Goal: Obtain resource: Download file/media

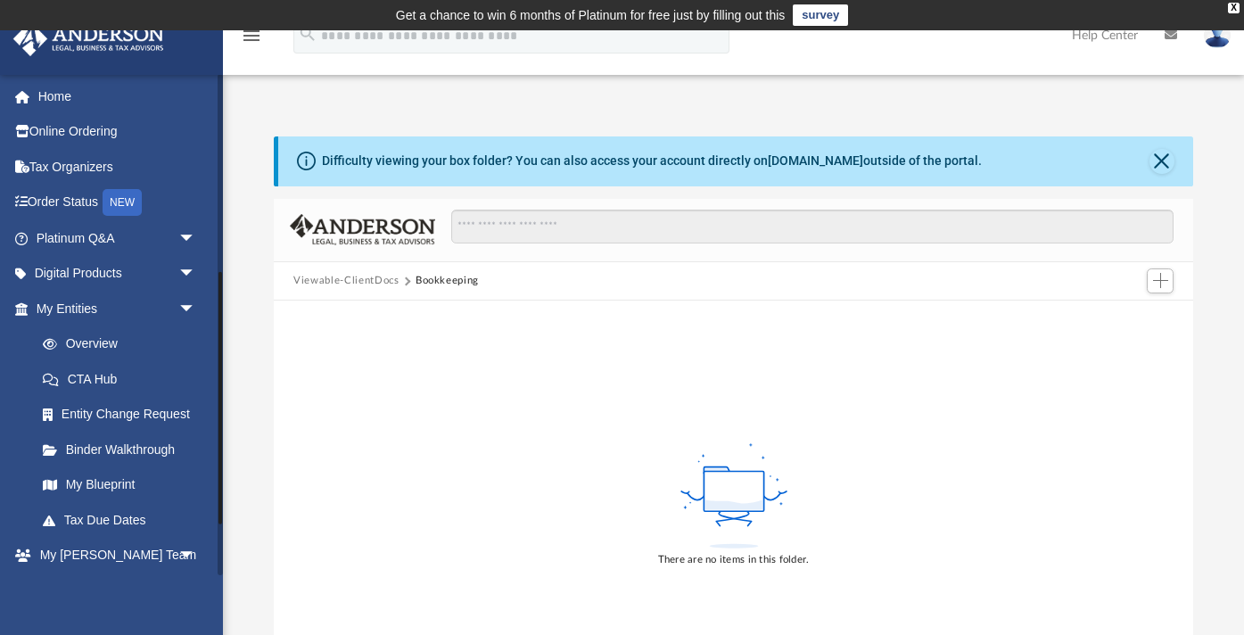
scroll to position [393, 0]
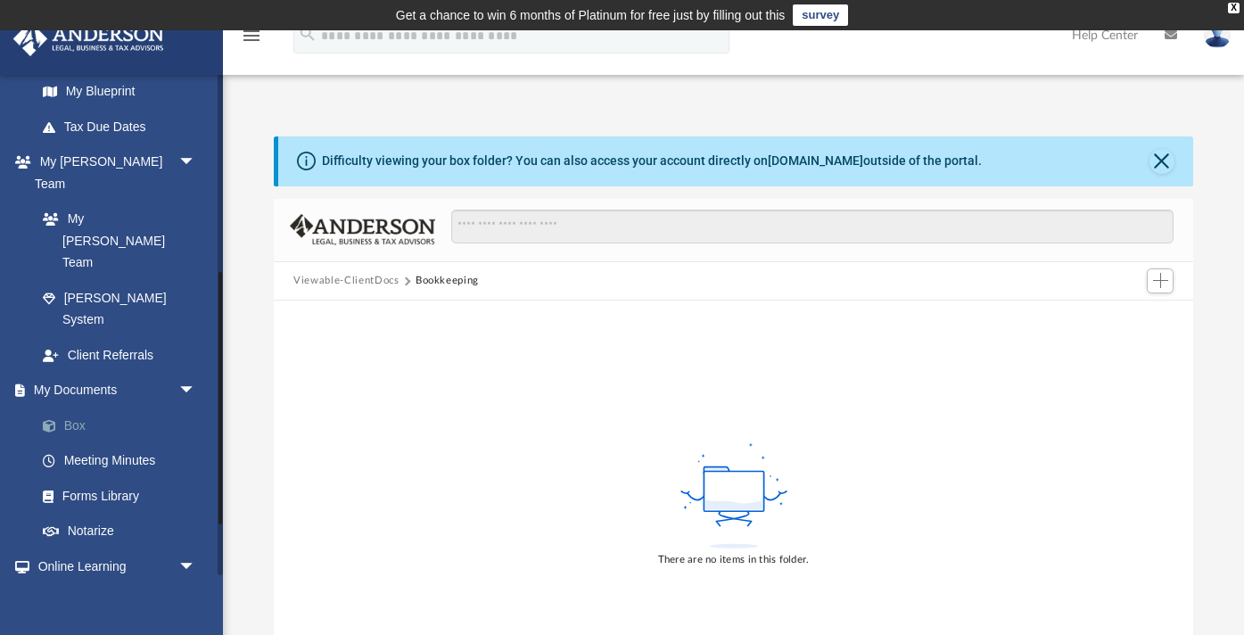
click at [97, 408] on link "Box" at bounding box center [124, 426] width 198 height 36
click at [82, 408] on link "Box" at bounding box center [124, 426] width 198 height 36
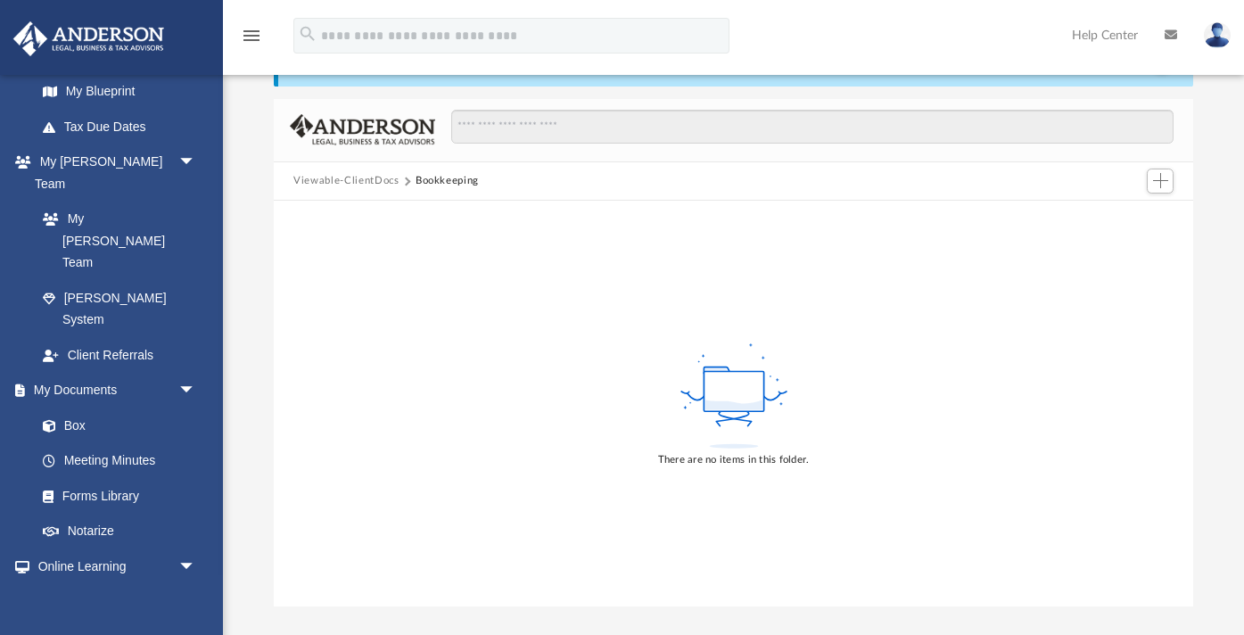
scroll to position [0, 0]
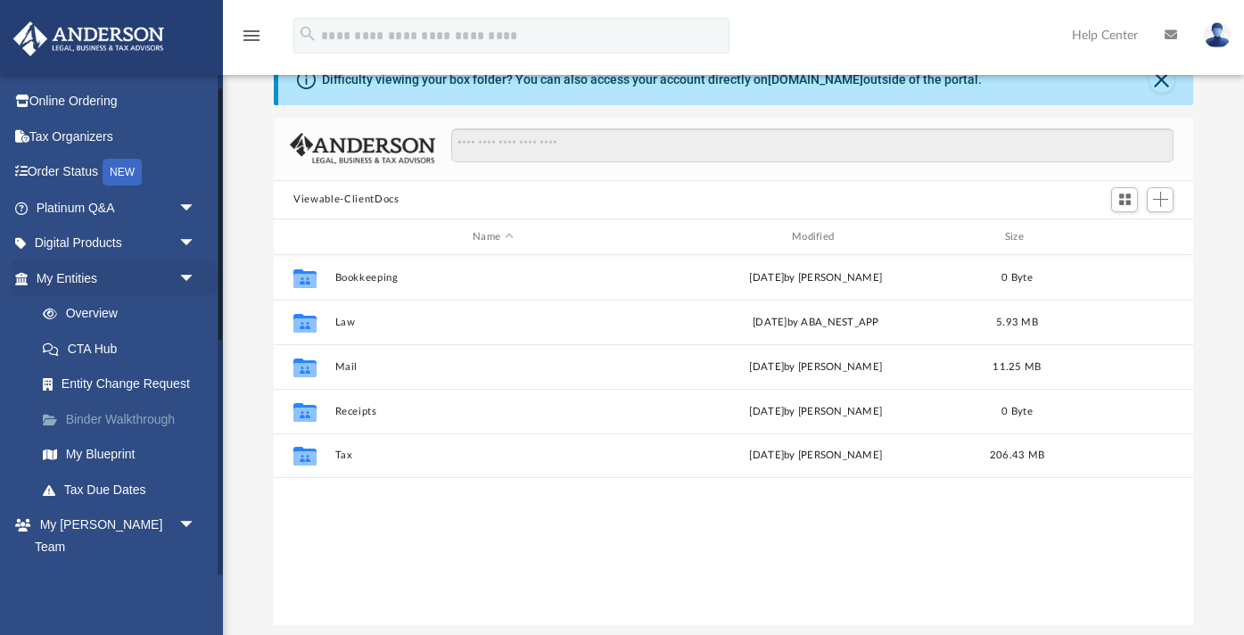
scroll to position [35, 0]
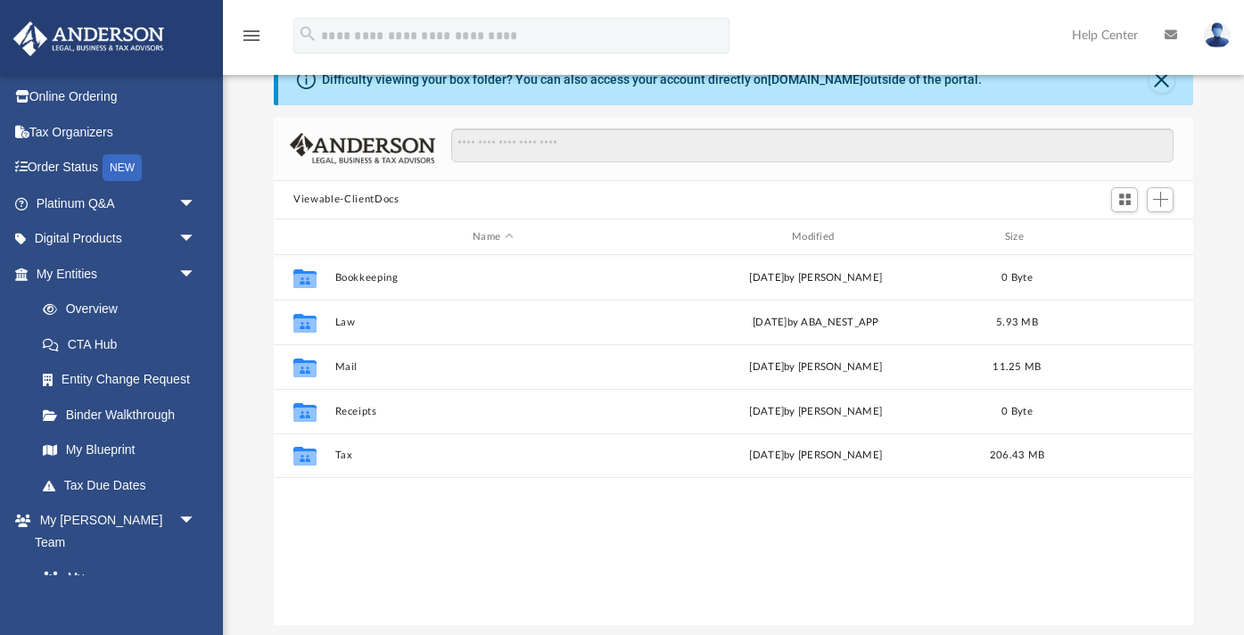
click at [356, 194] on button "Viewable-ClientDocs" at bounding box center [345, 200] width 105 height 16
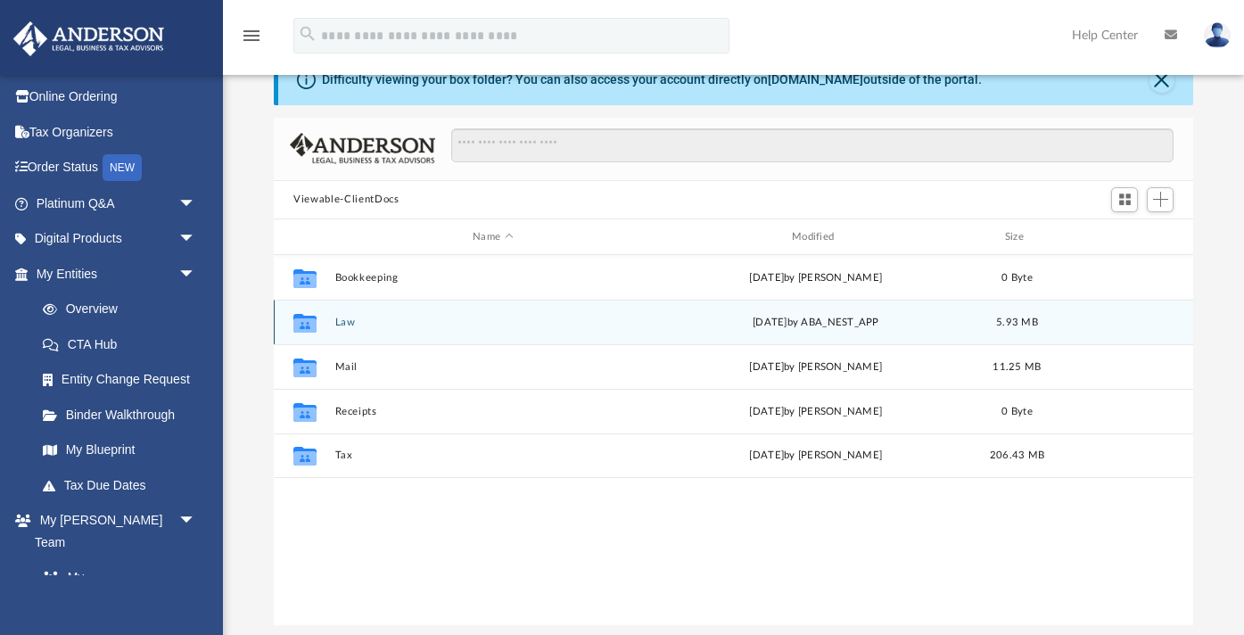
click at [343, 321] on button "Law" at bounding box center [493, 323] width 316 height 12
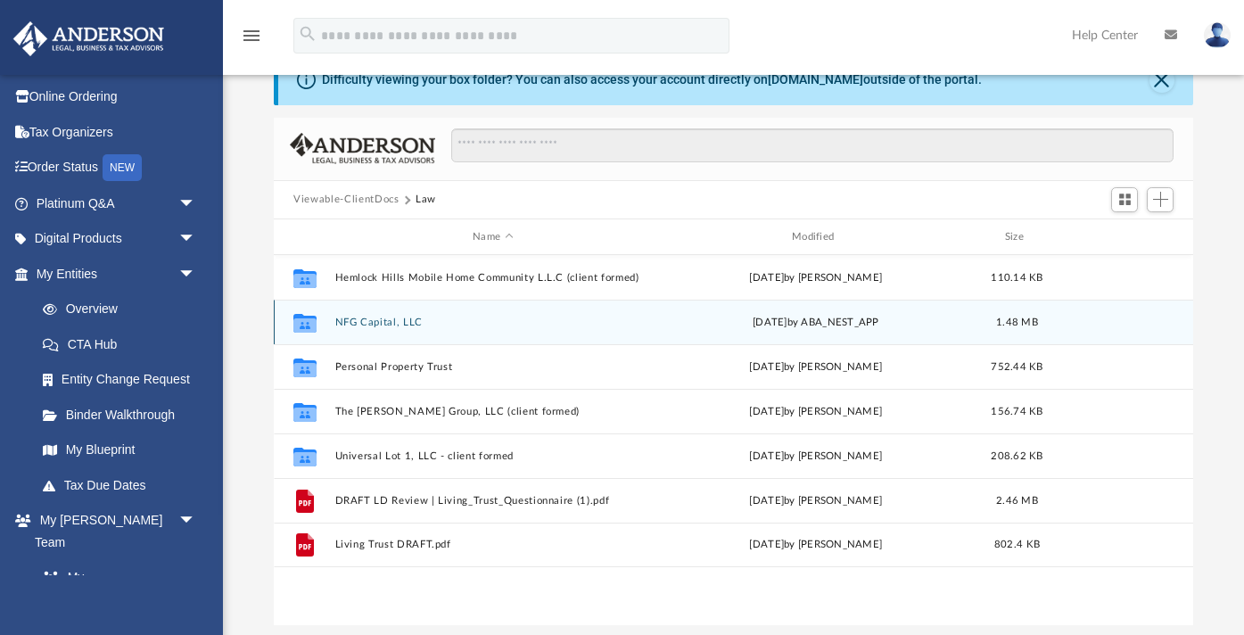
click at [391, 318] on button "NFG Capital, LLC" at bounding box center [493, 323] width 316 height 12
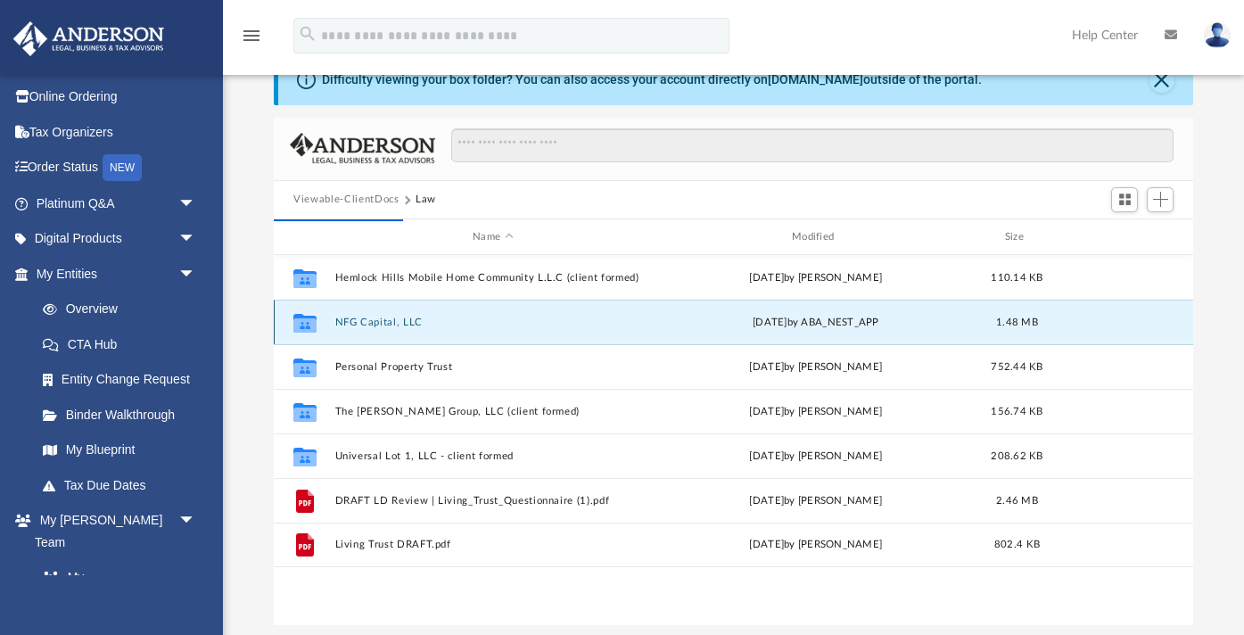
click at [382, 322] on button "NFG Capital, LLC" at bounding box center [493, 323] width 316 height 12
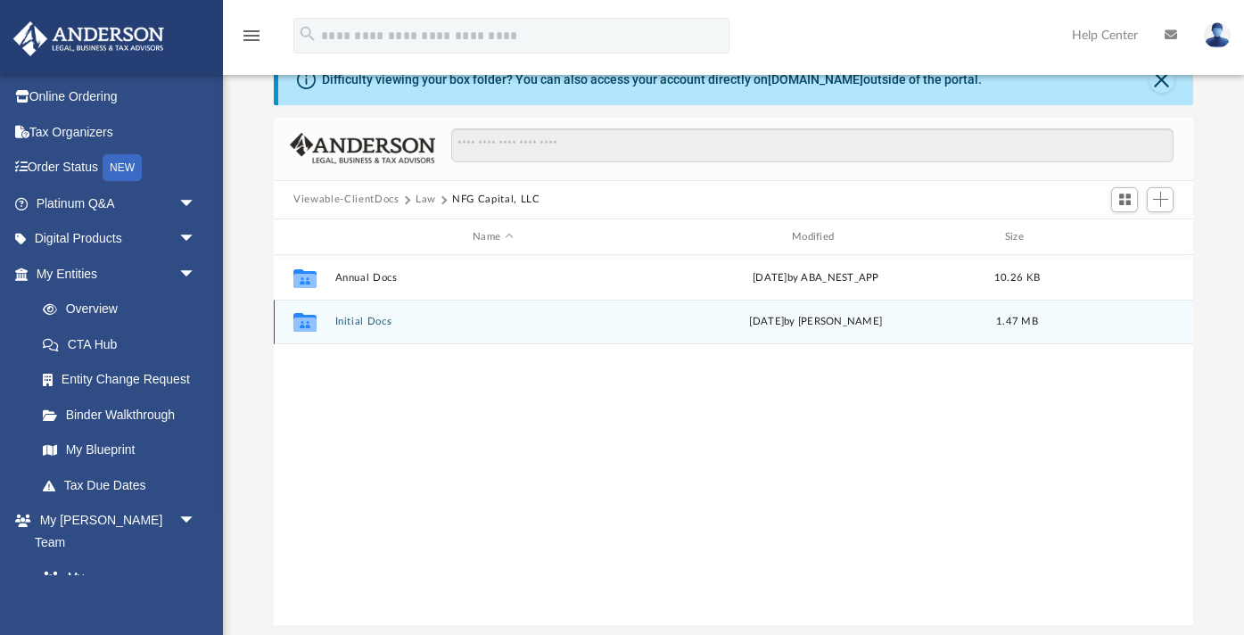
click at [376, 320] on button "Initial Docs" at bounding box center [493, 323] width 316 height 12
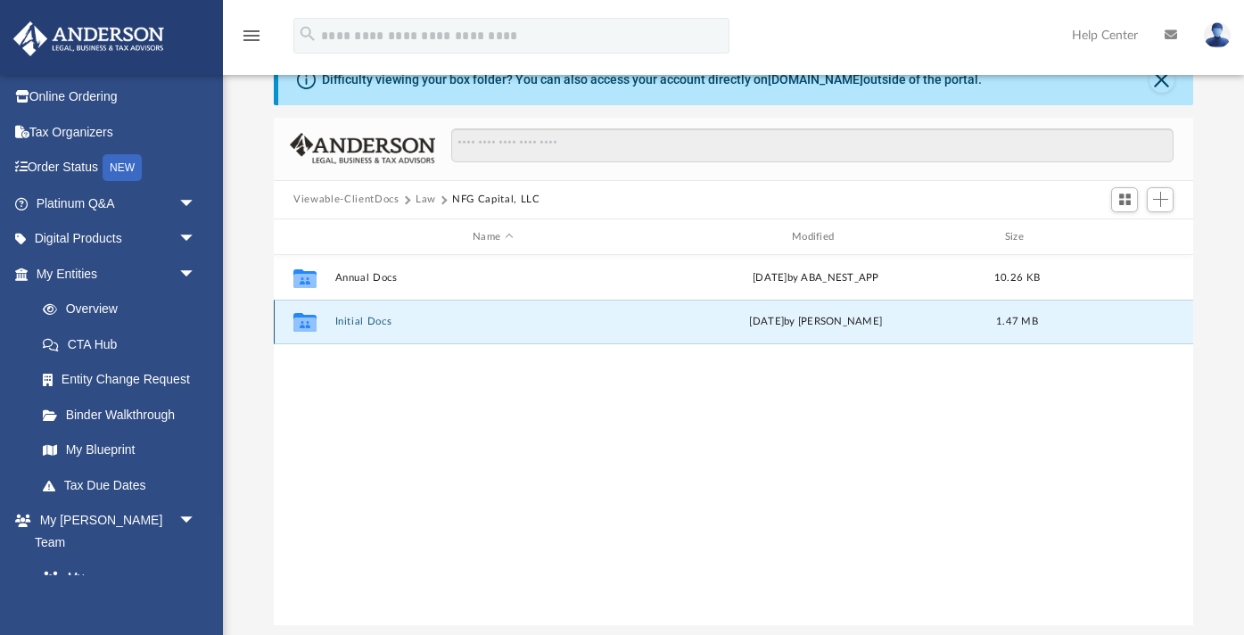
click at [376, 320] on button "Initial Docs" at bounding box center [493, 323] width 316 height 12
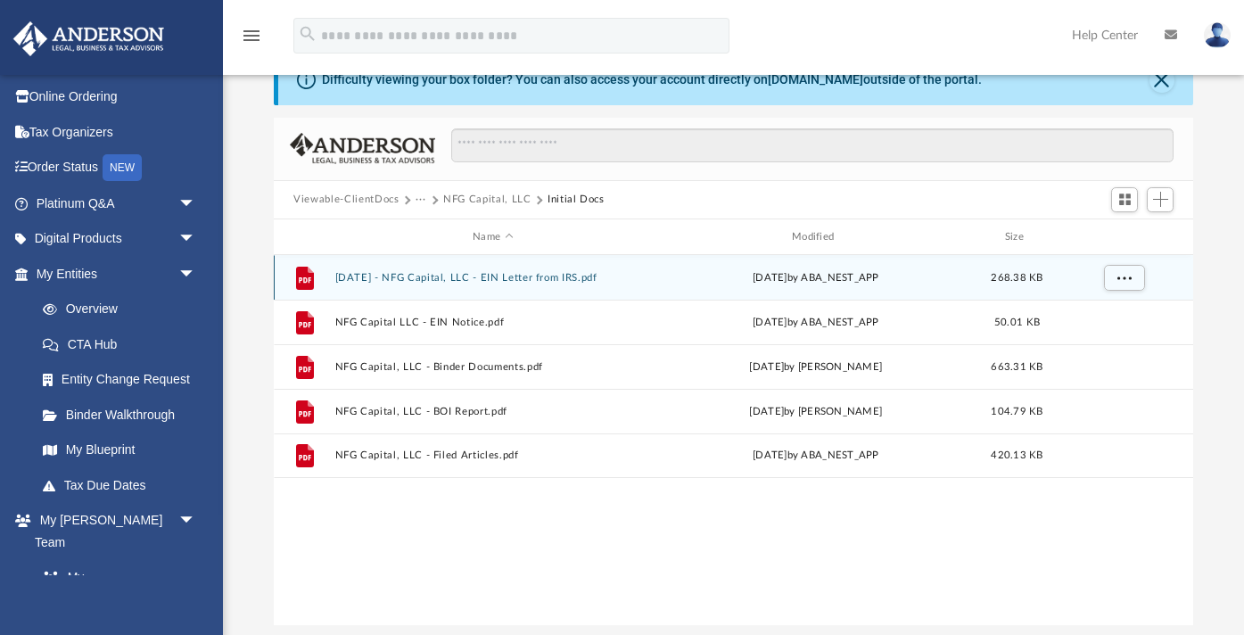
click at [558, 277] on button "2024.04.03 - NFG Capital, LLC - EIN Letter from IRS.pdf" at bounding box center [493, 278] width 316 height 12
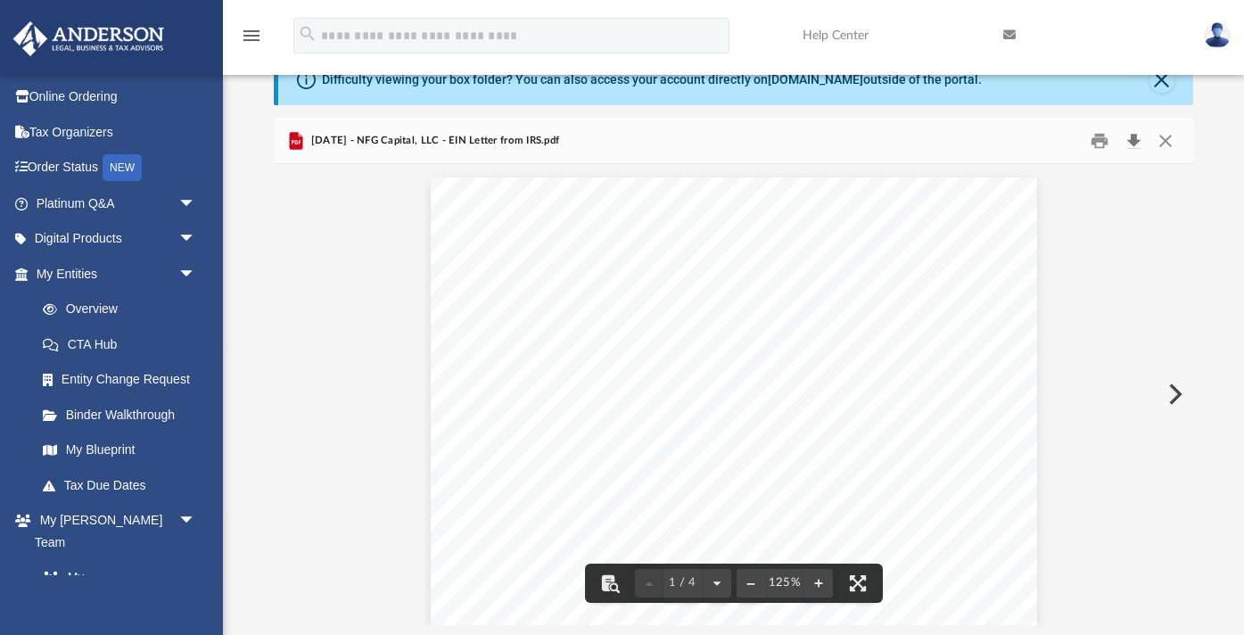
click at [1141, 143] on button "Download" at bounding box center [1133, 141] width 32 height 28
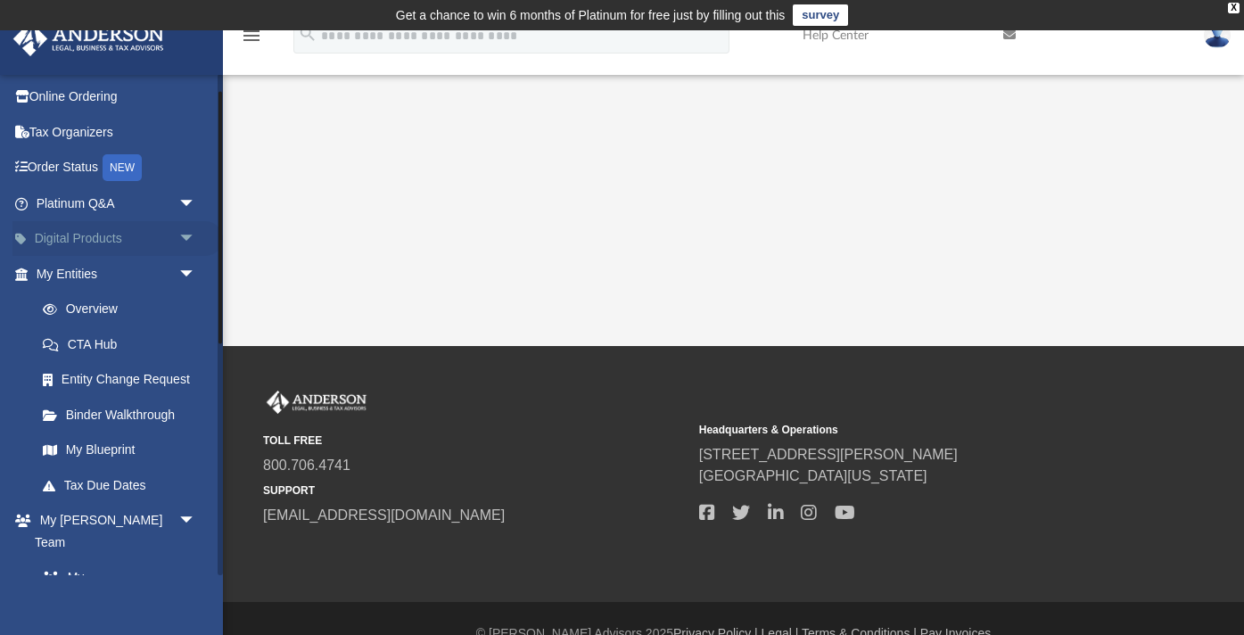
click at [144, 248] on link "Digital Products arrow_drop_down" at bounding box center [117, 239] width 210 height 36
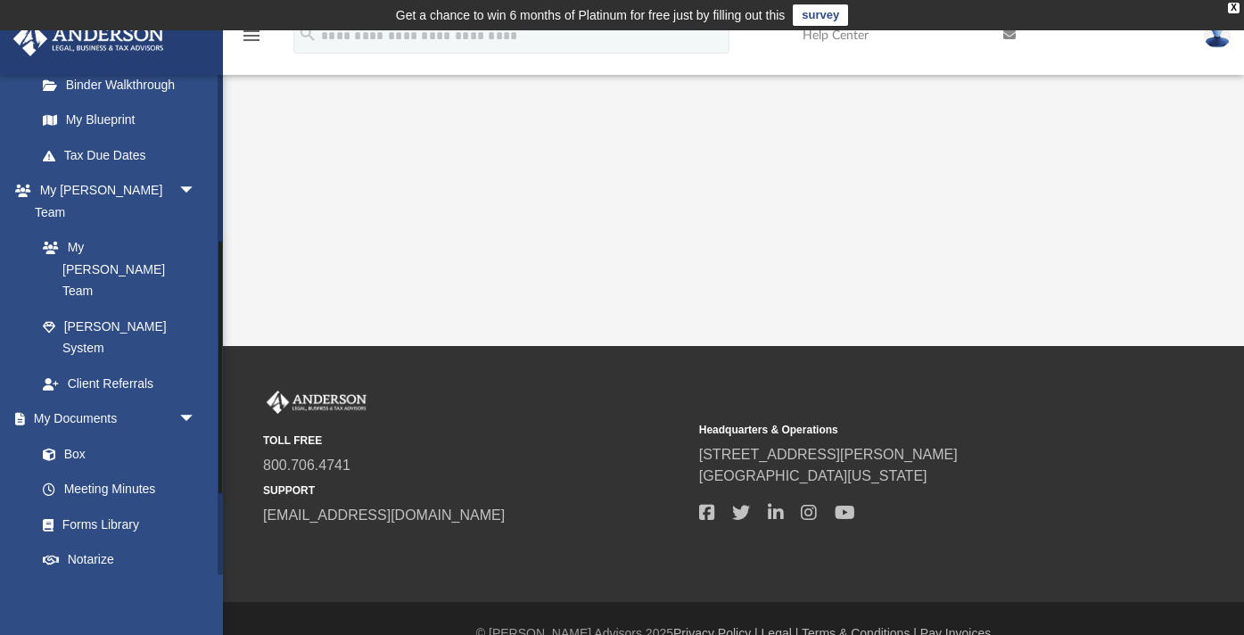
scroll to position [495, 0]
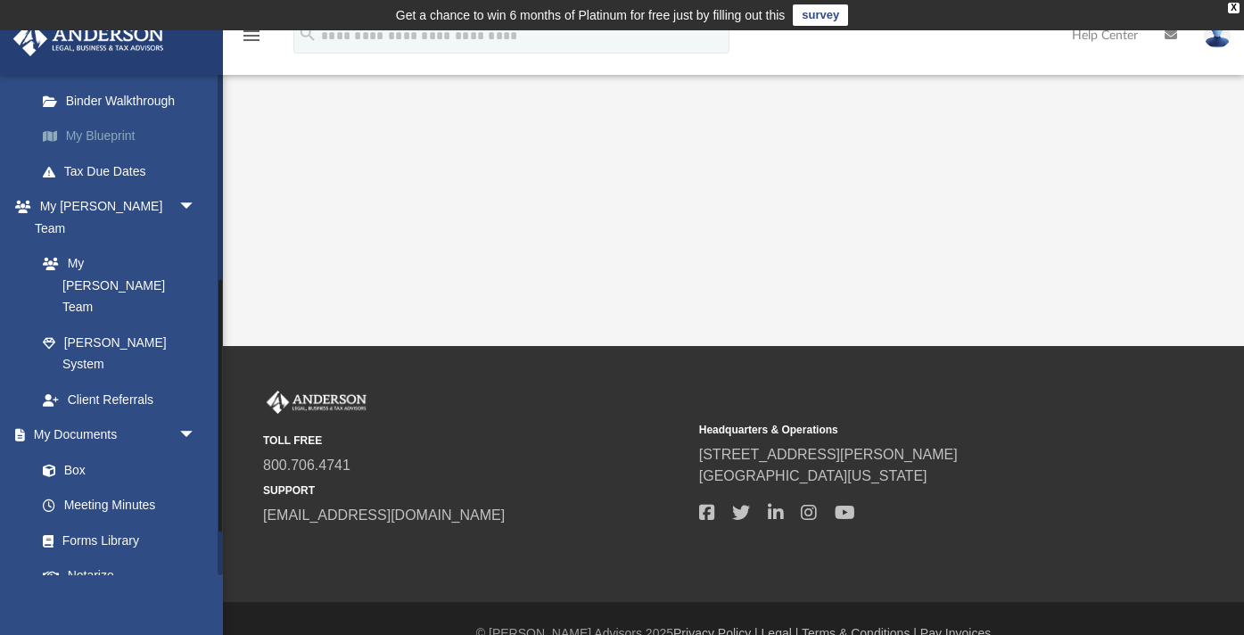
scroll to position [408, 0]
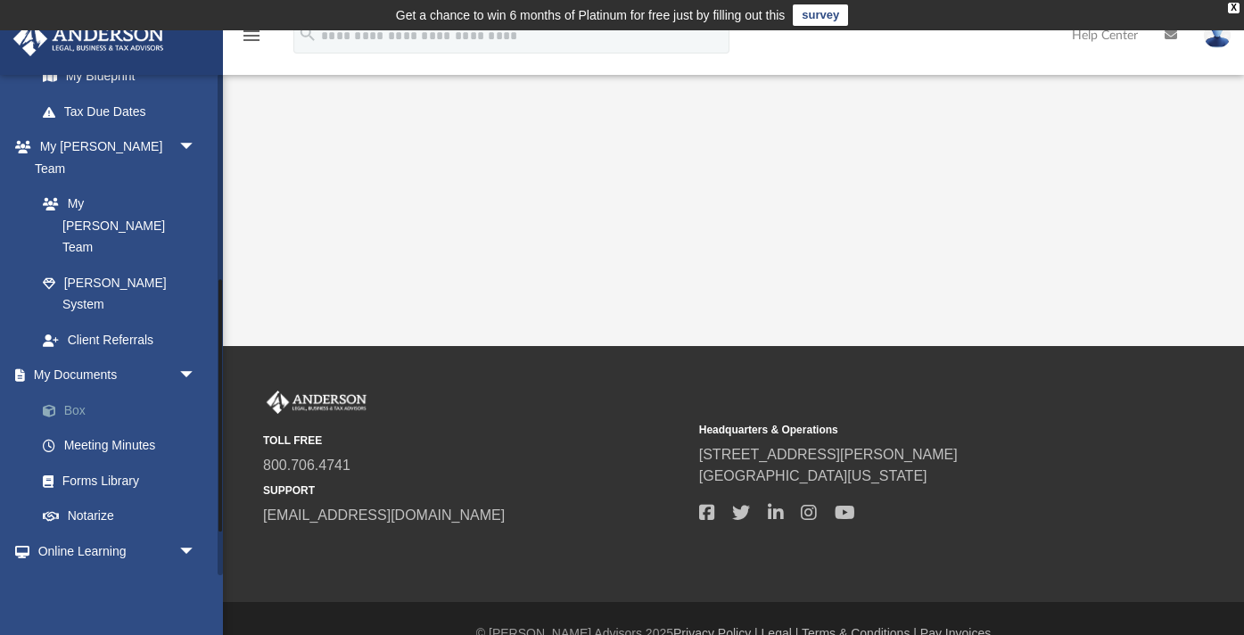
click at [78, 392] on link "Box" at bounding box center [124, 410] width 198 height 36
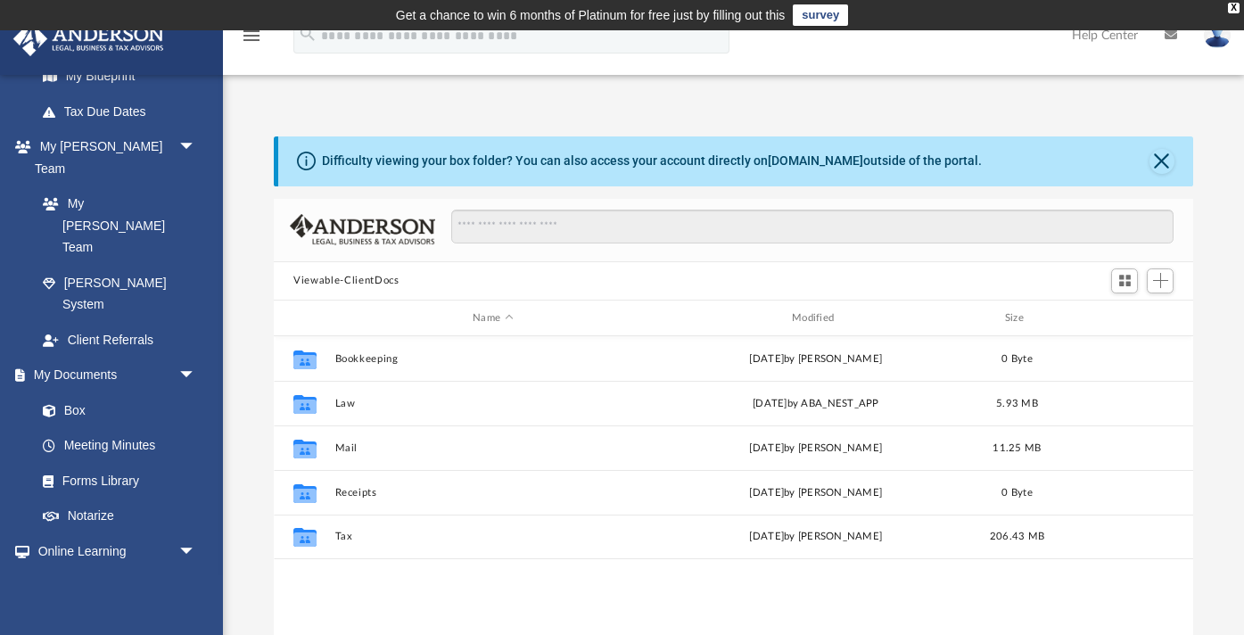
scroll to position [405, 919]
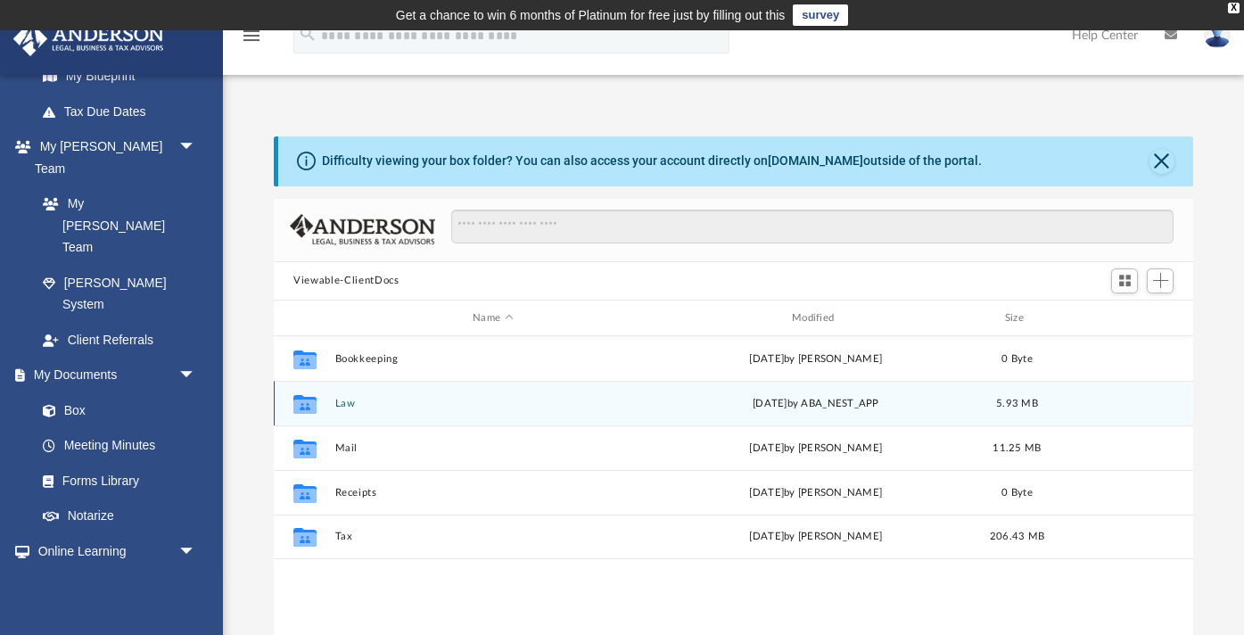
click at [339, 403] on button "Law" at bounding box center [493, 404] width 316 height 12
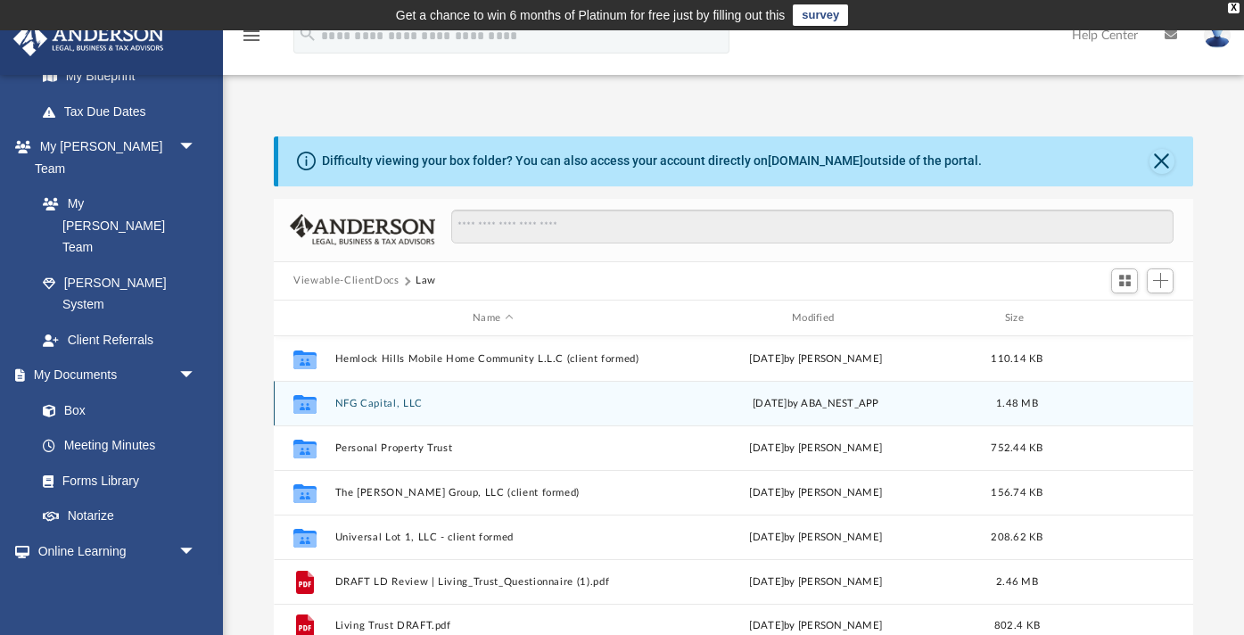
click at [384, 400] on button "NFG Capital, LLC" at bounding box center [493, 404] width 316 height 12
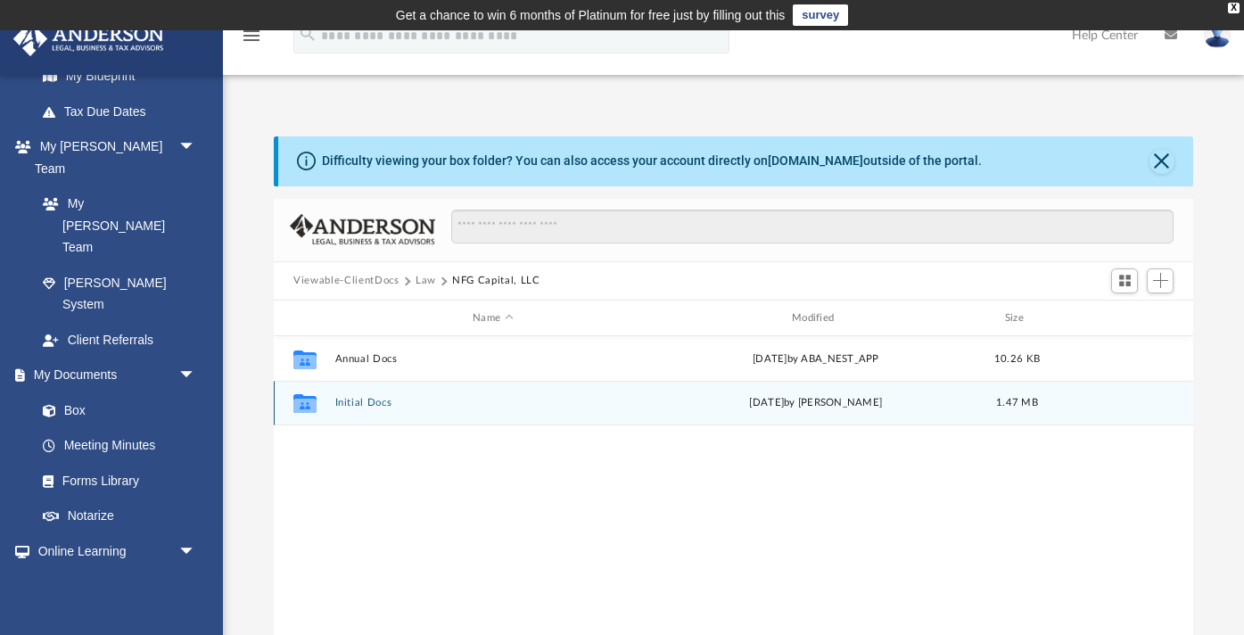
click at [361, 402] on button "Initial Docs" at bounding box center [493, 404] width 316 height 12
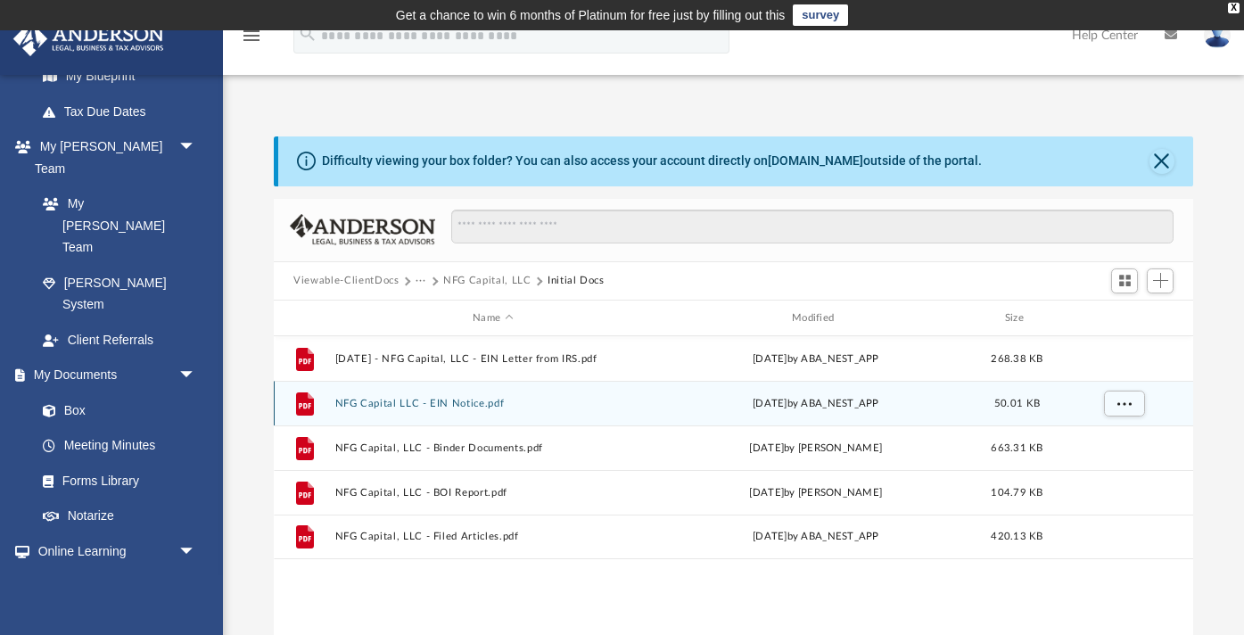
click at [424, 400] on button "NFG Capital LLC - EIN Notice.pdf" at bounding box center [493, 404] width 316 height 12
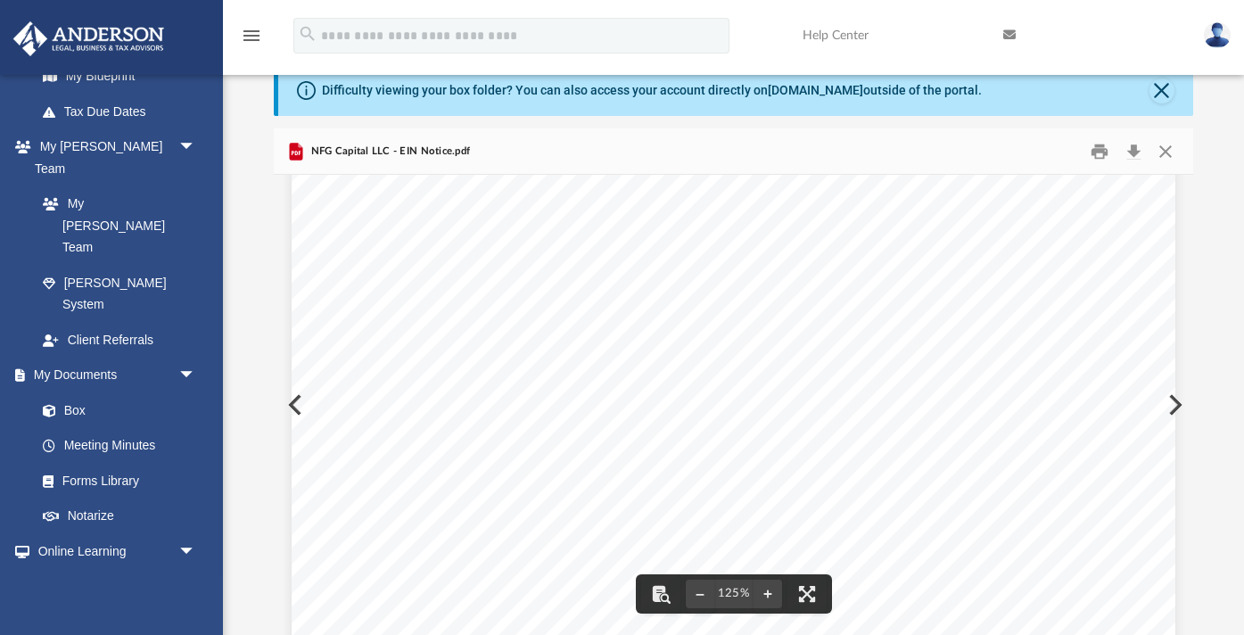
scroll to position [279, 0]
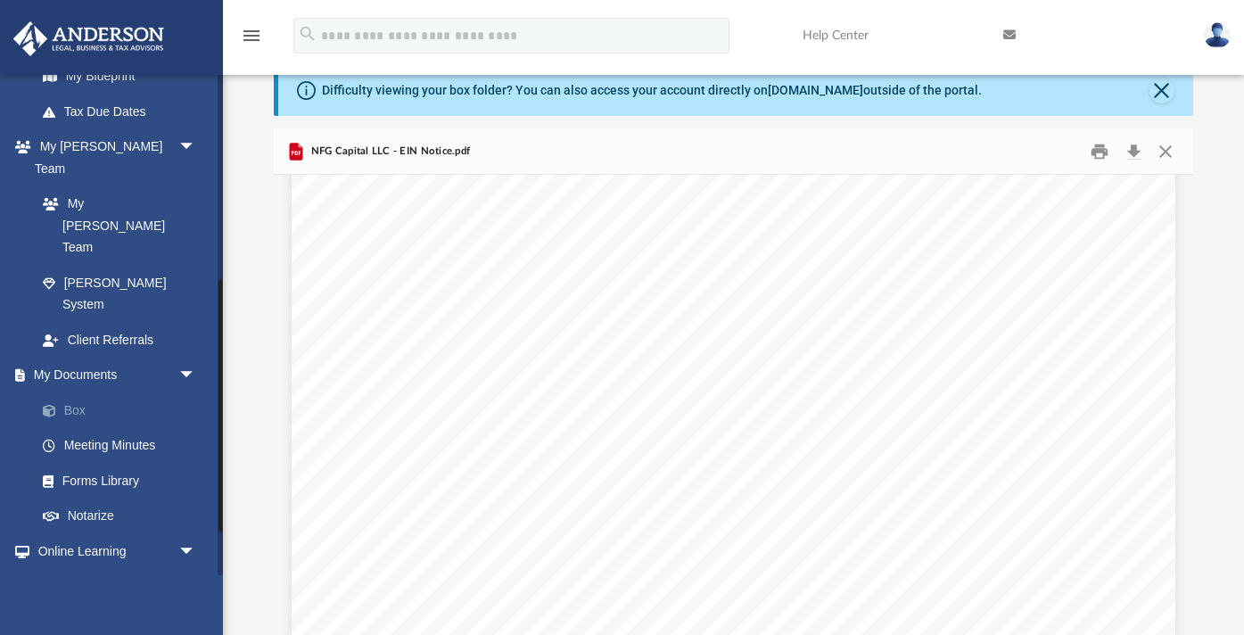
click at [119, 392] on link "Box" at bounding box center [124, 410] width 198 height 36
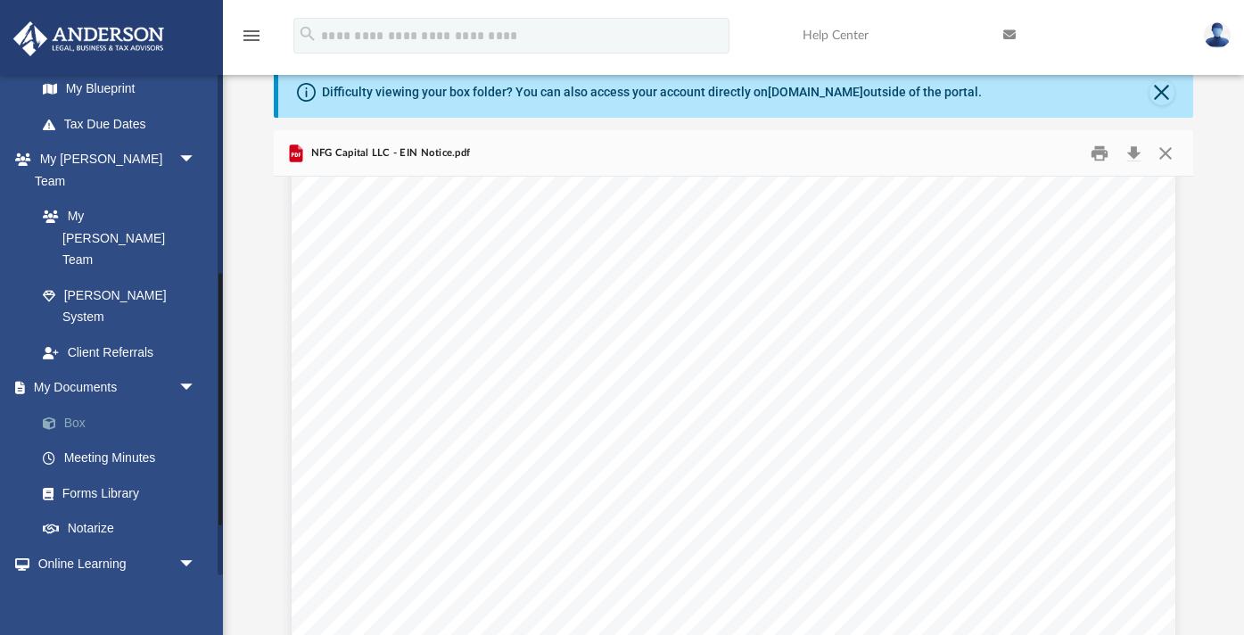
scroll to position [395, 0]
click at [90, 406] on link "Box" at bounding box center [124, 424] width 198 height 36
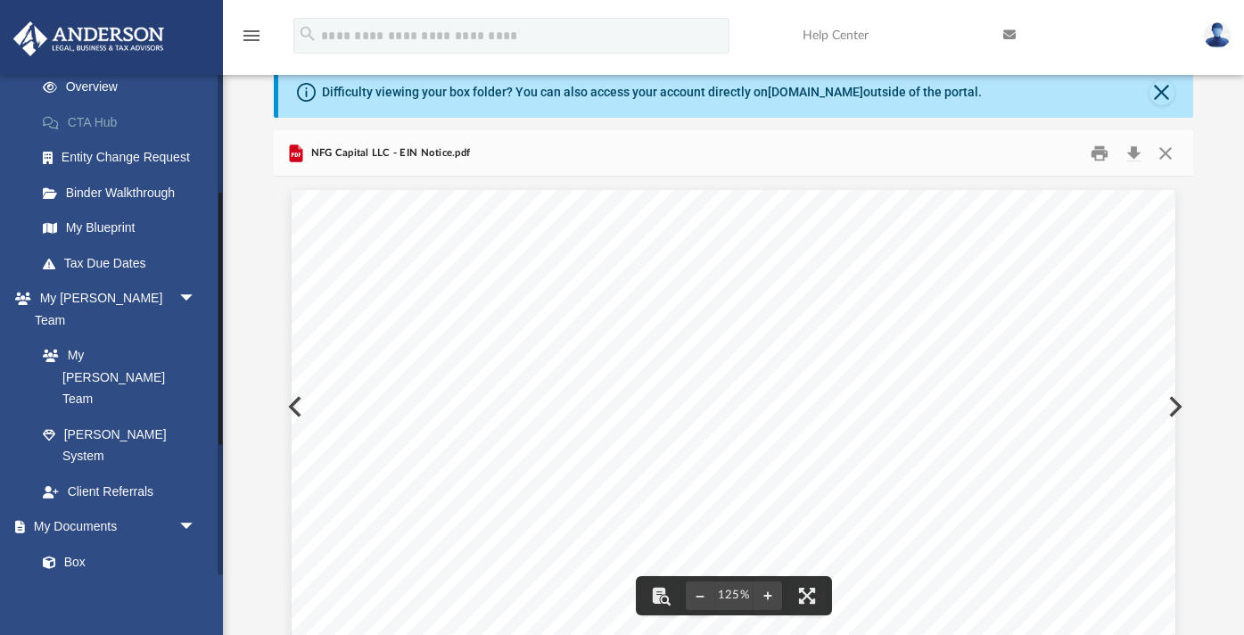
scroll to position [341, 0]
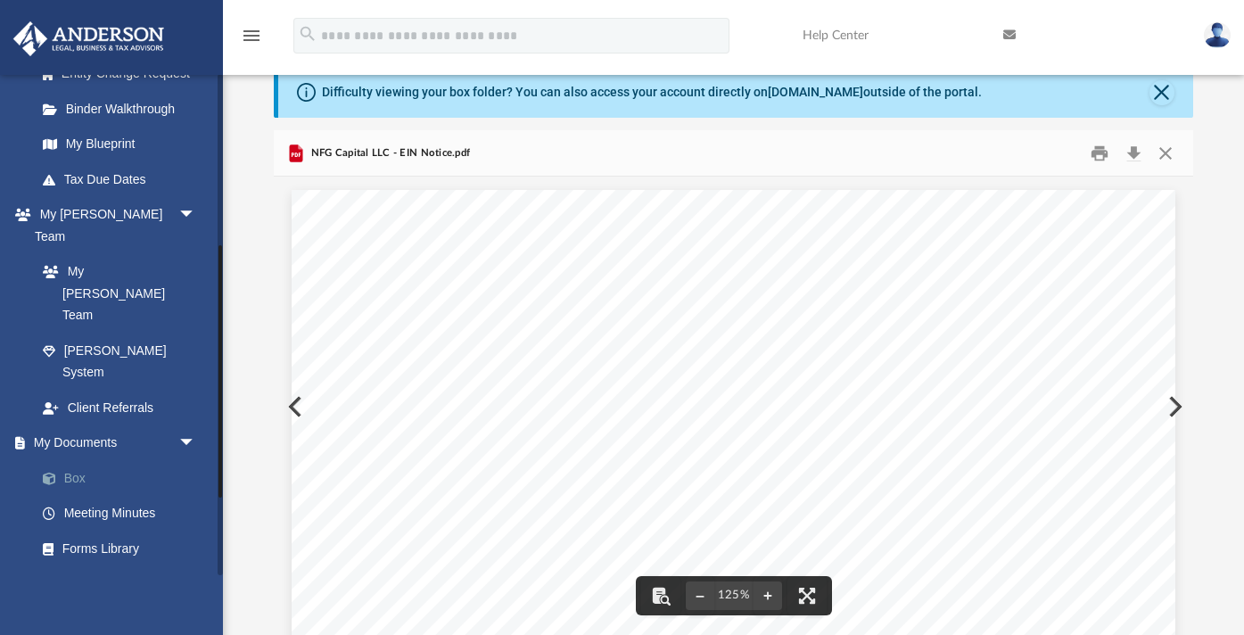
click at [79, 460] on link "Box" at bounding box center [124, 478] width 198 height 36
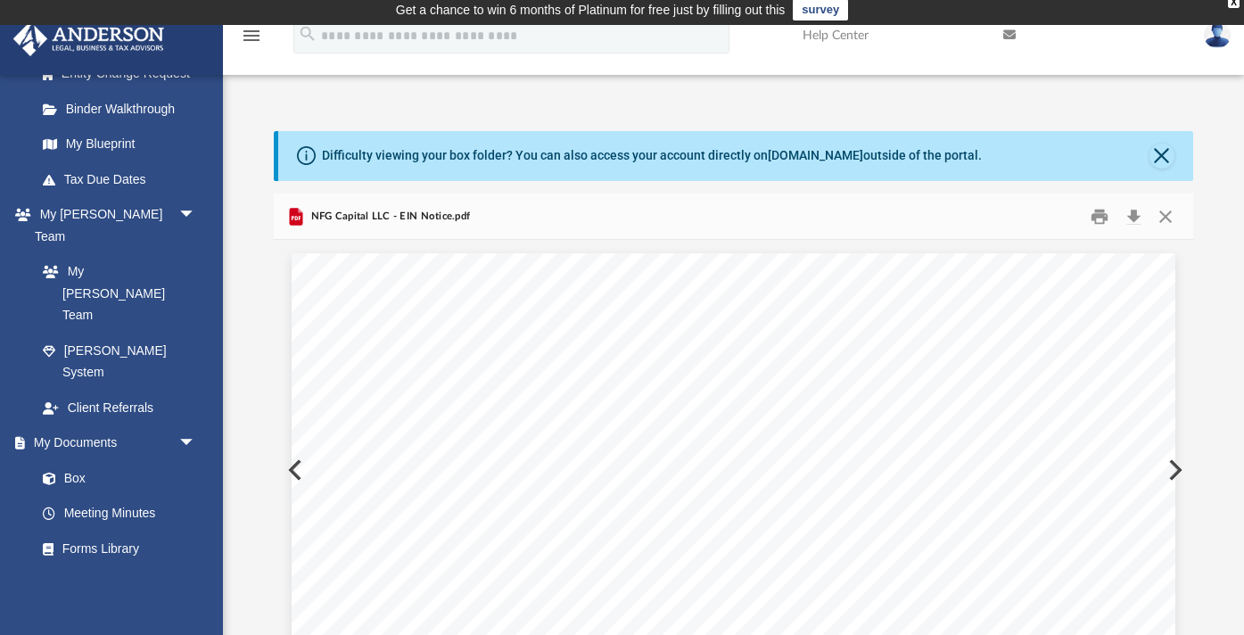
scroll to position [0, 0]
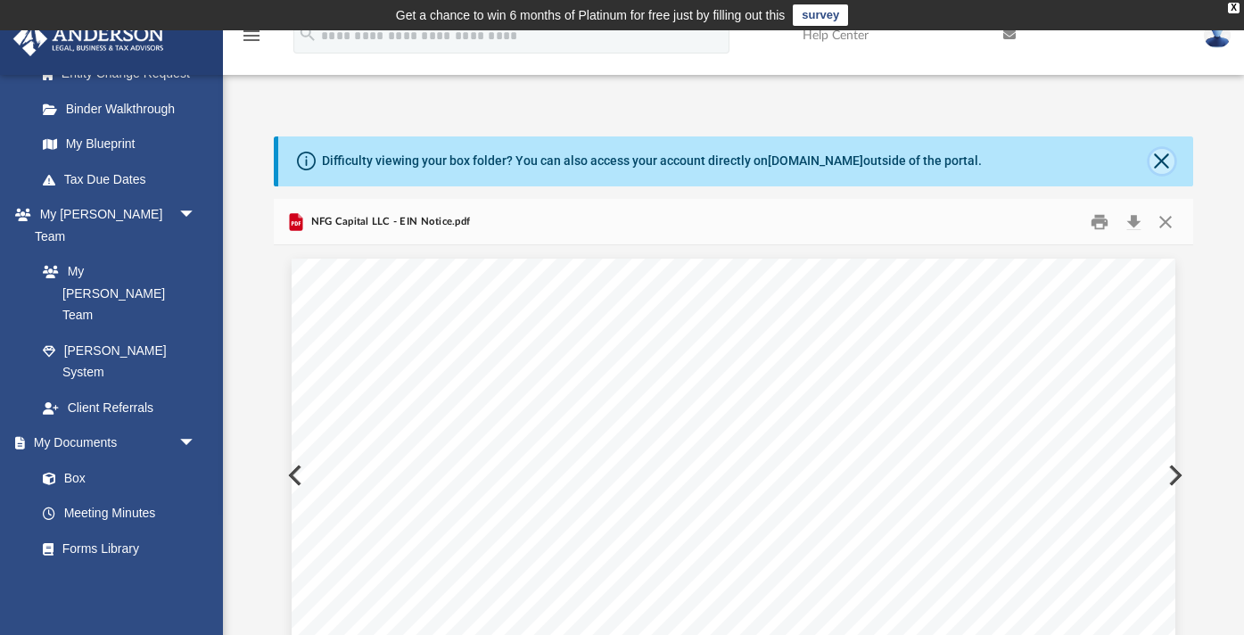
click at [1165, 162] on button "Close" at bounding box center [1162, 161] width 25 height 25
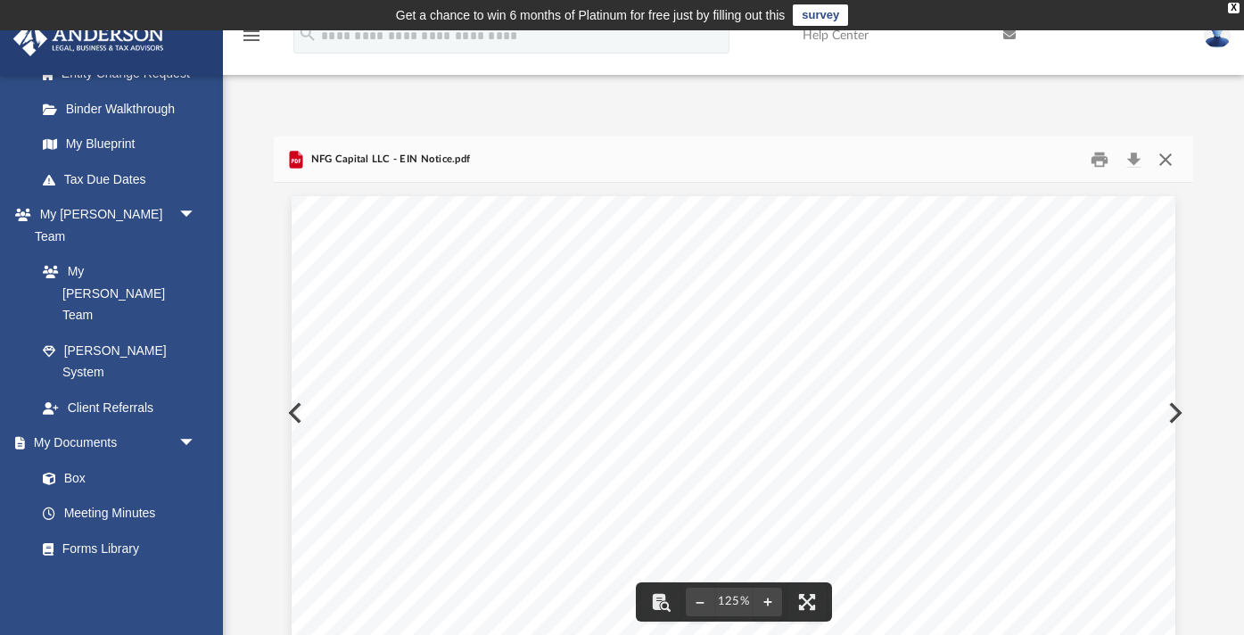
click at [1160, 167] on button "Close" at bounding box center [1165, 159] width 32 height 28
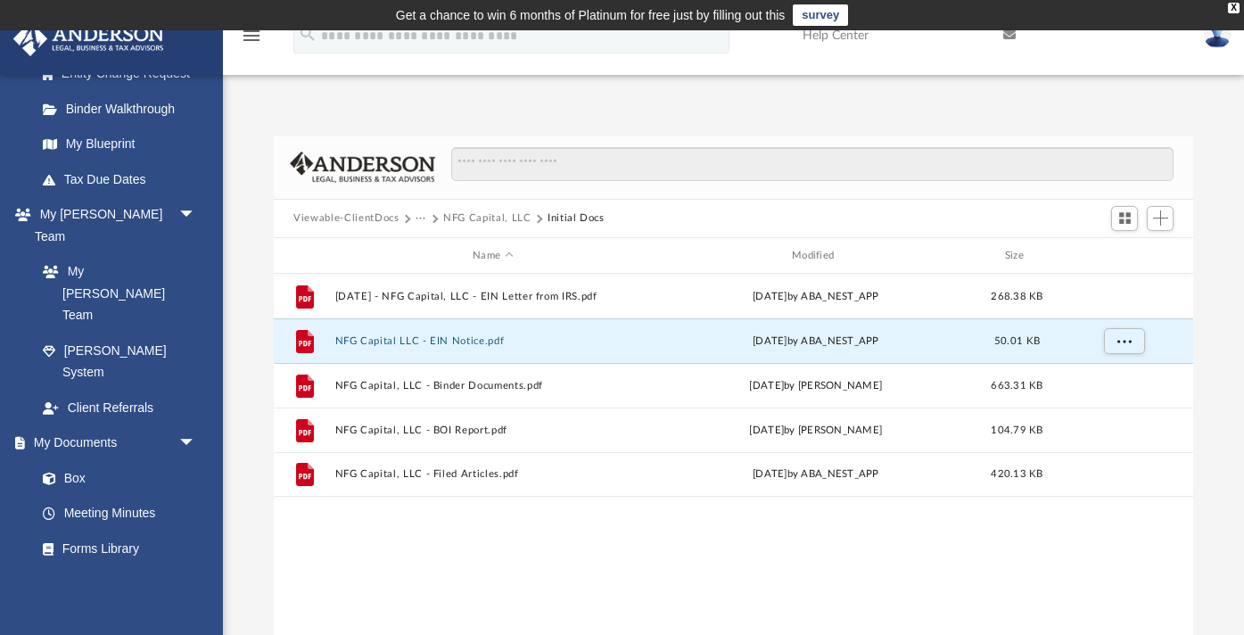
click at [445, 218] on button "NFG Capital, LLC" at bounding box center [486, 218] width 87 height 16
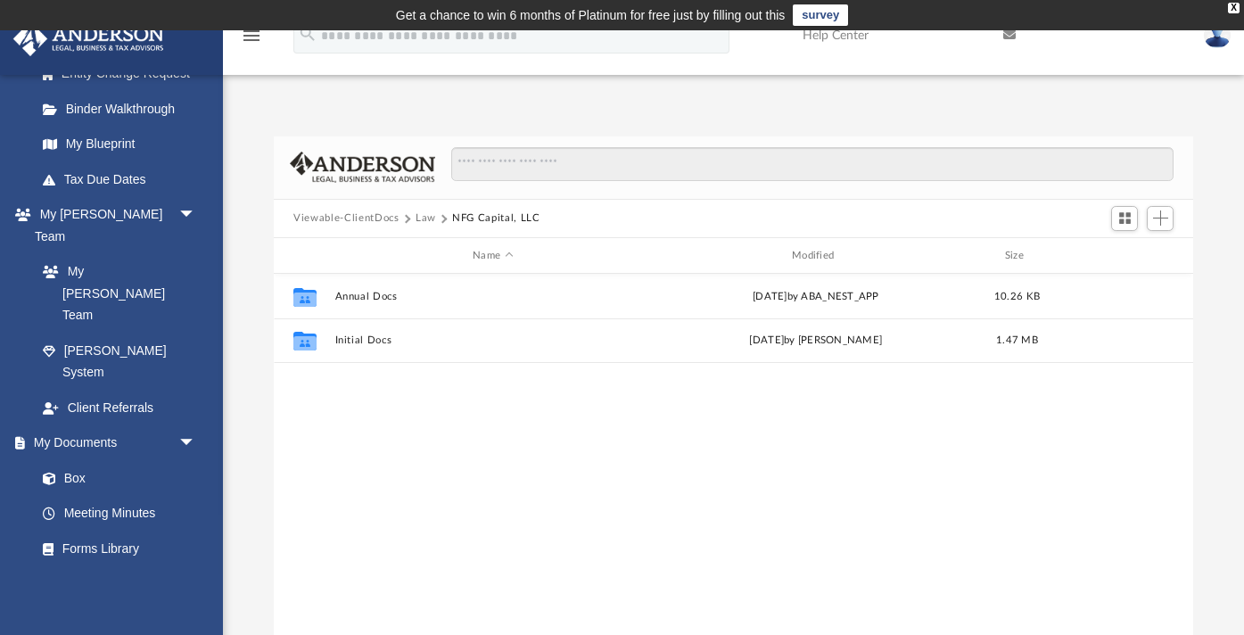
click at [434, 220] on span "Law" at bounding box center [434, 218] width 37 height 16
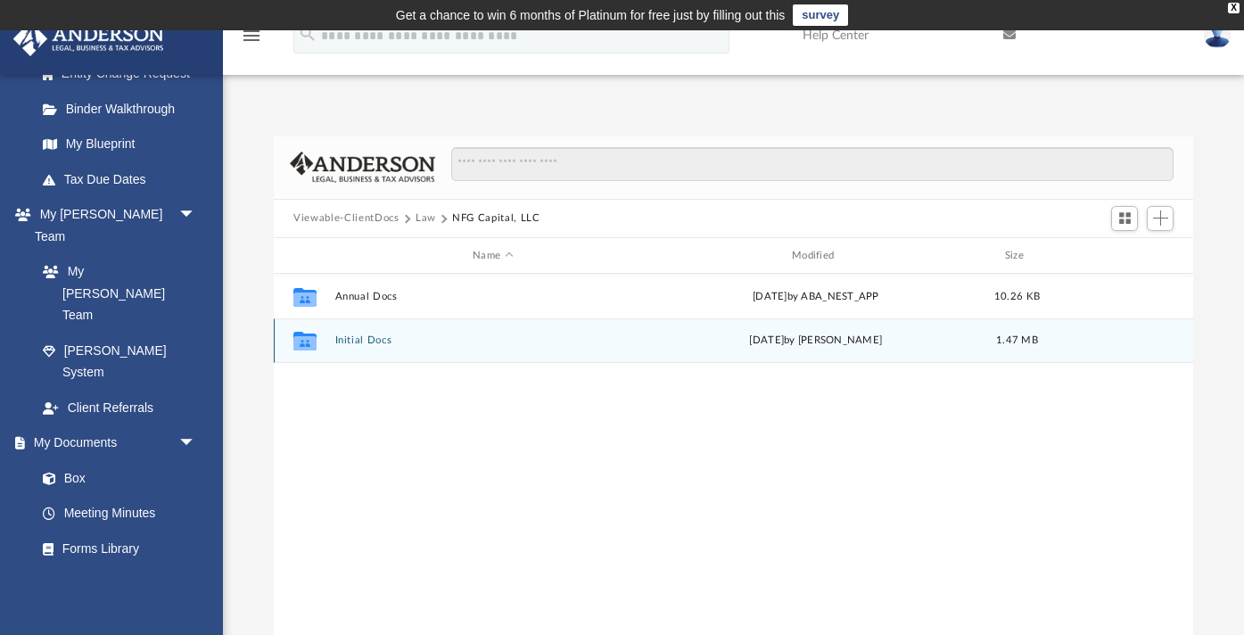
click at [369, 335] on button "Initial Docs" at bounding box center [493, 341] width 316 height 12
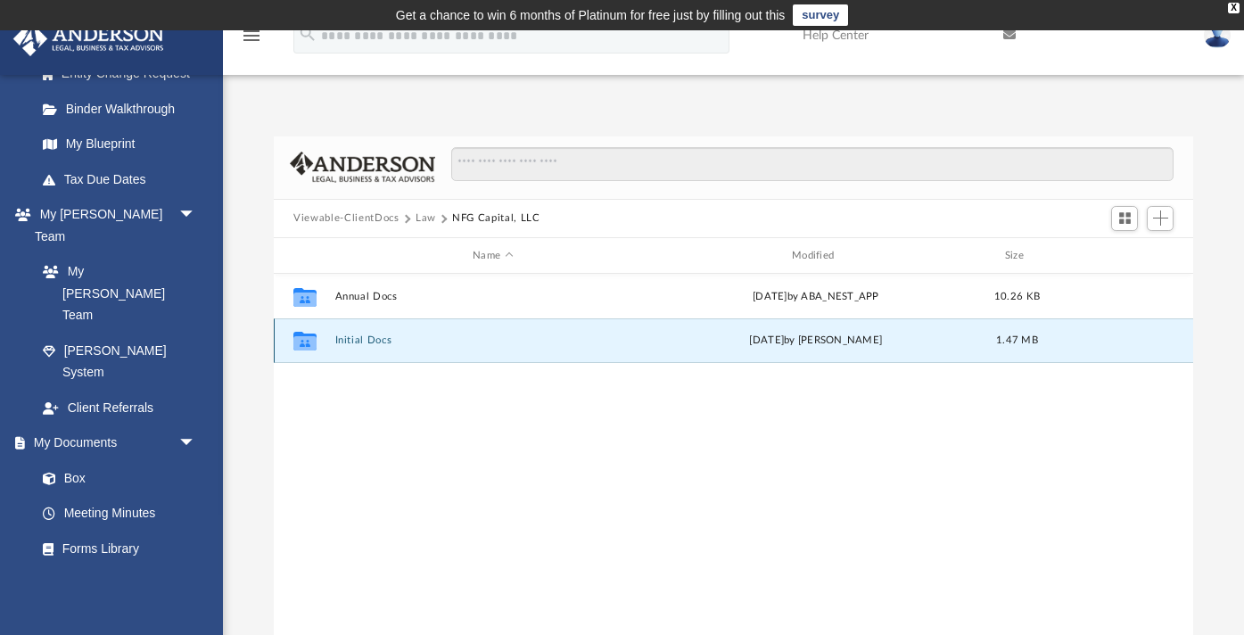
click at [369, 335] on button "Initial Docs" at bounding box center [493, 341] width 316 height 12
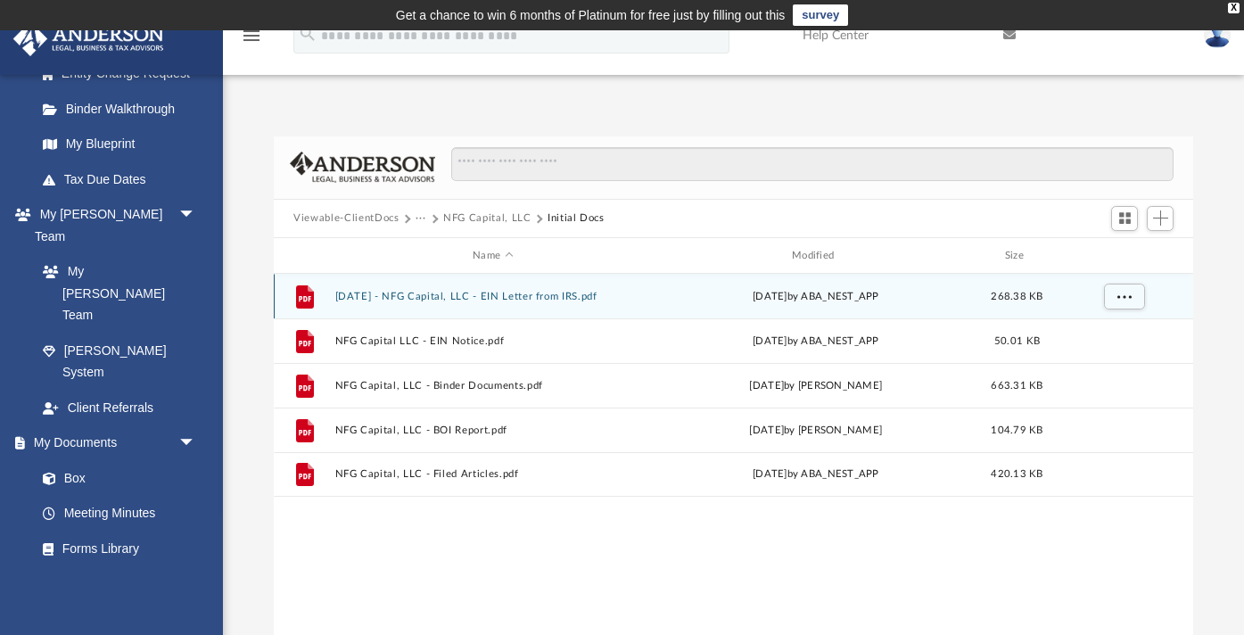
click at [466, 294] on button "2024.04.03 - NFG Capital, LLC - EIN Letter from IRS.pdf" at bounding box center [493, 297] width 316 height 12
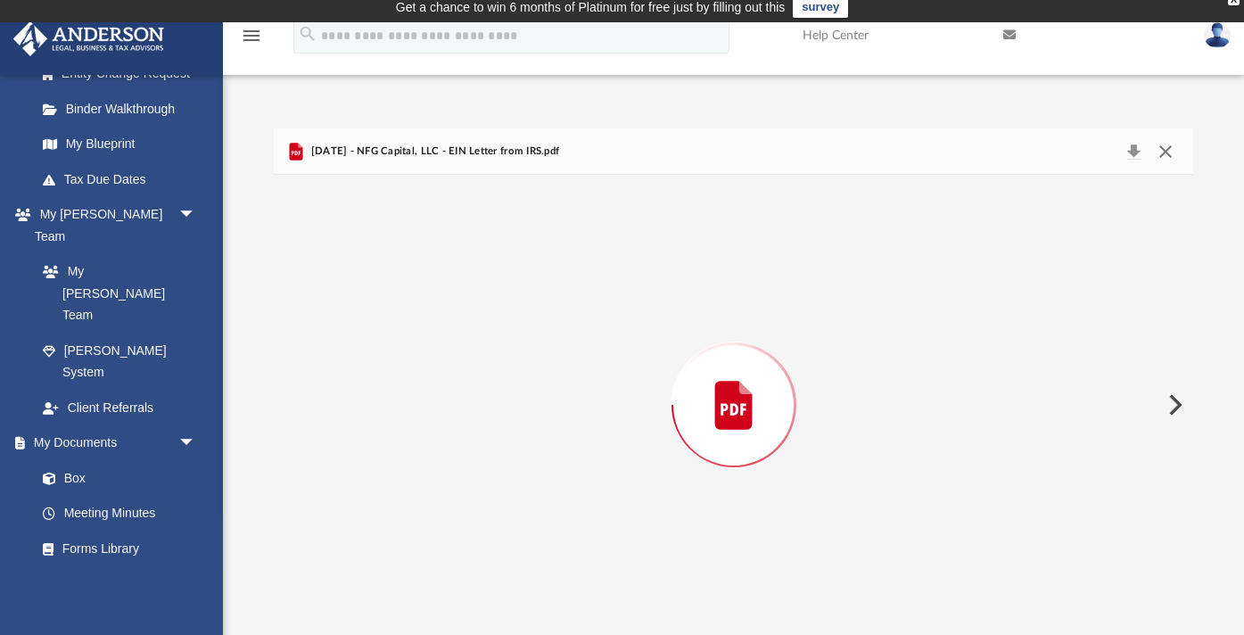
click at [1168, 152] on button "Close" at bounding box center [1165, 151] width 32 height 25
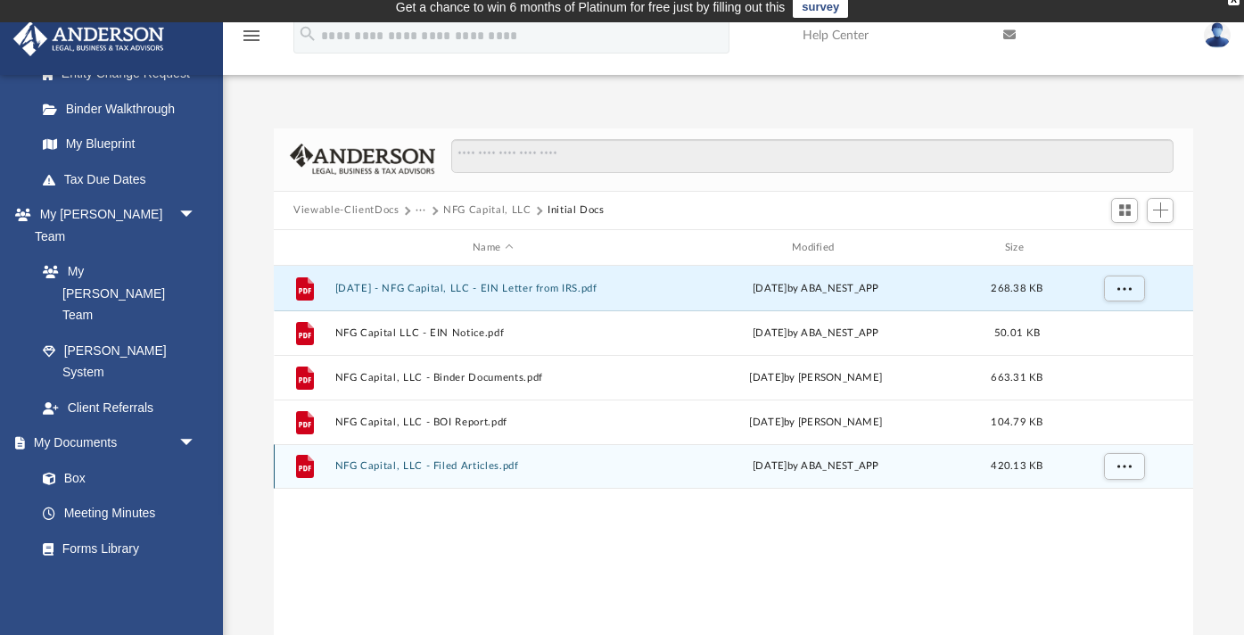
click at [461, 462] on button "NFG Capital, LLC - Filed Articles.pdf" at bounding box center [493, 467] width 316 height 12
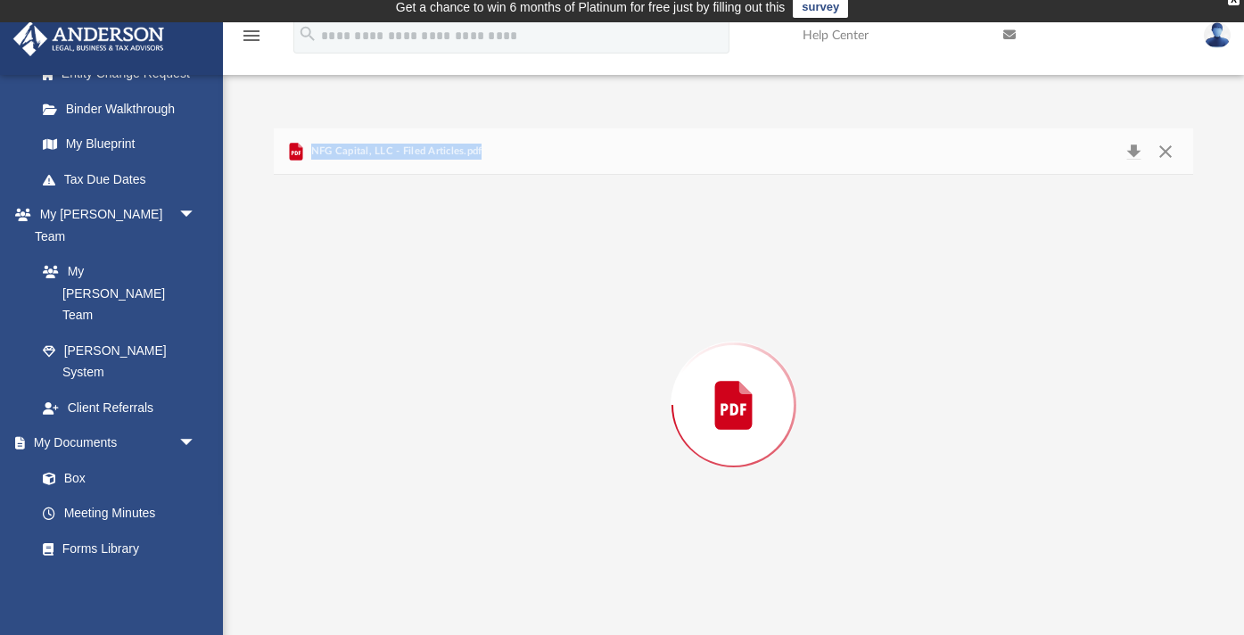
click at [461, 462] on div "Preview" at bounding box center [733, 405] width 919 height 460
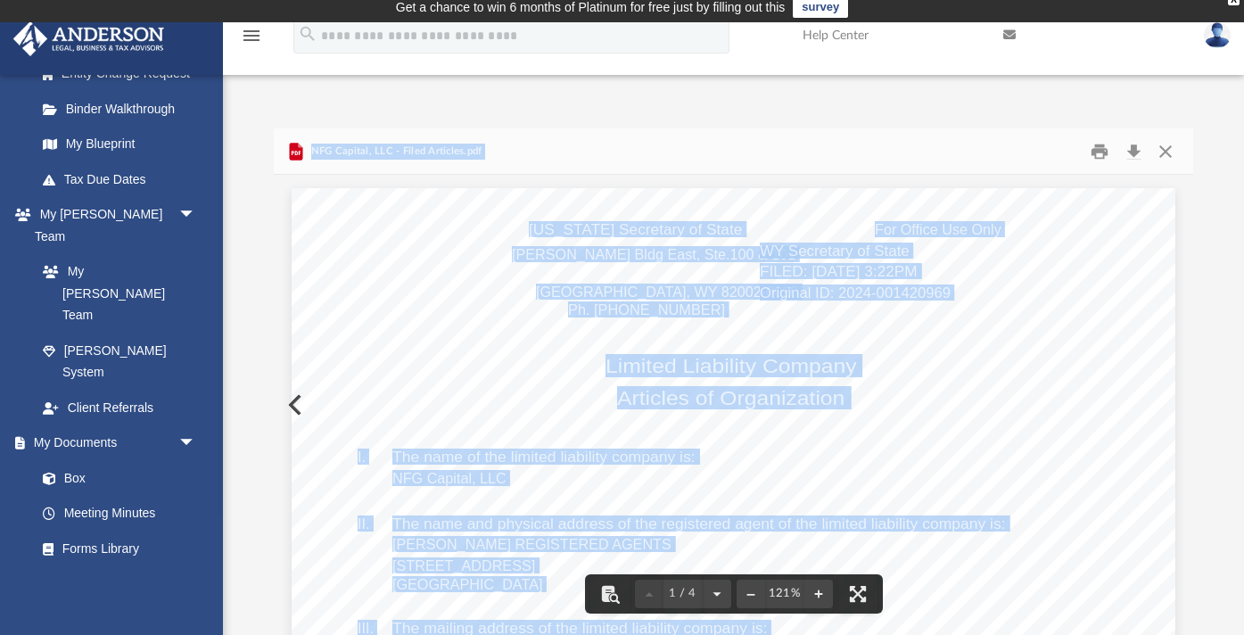
scroll to position [0, 0]
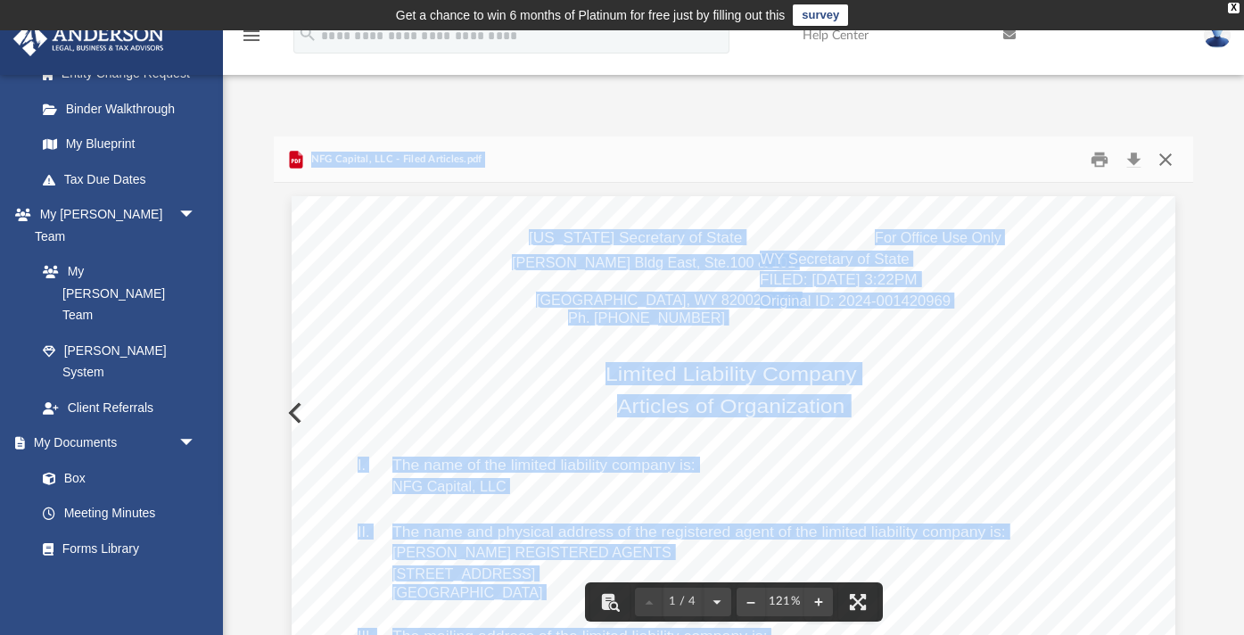
click at [1173, 161] on button "Close" at bounding box center [1165, 159] width 32 height 28
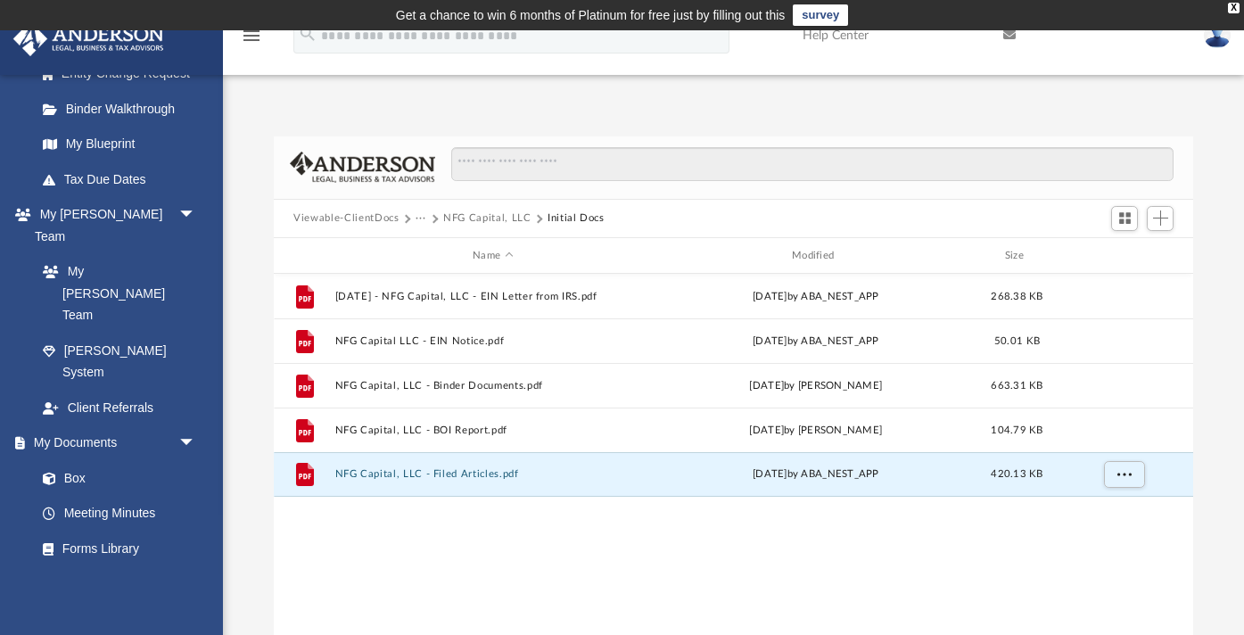
click at [490, 220] on button "NFG Capital, LLC" at bounding box center [486, 218] width 87 height 16
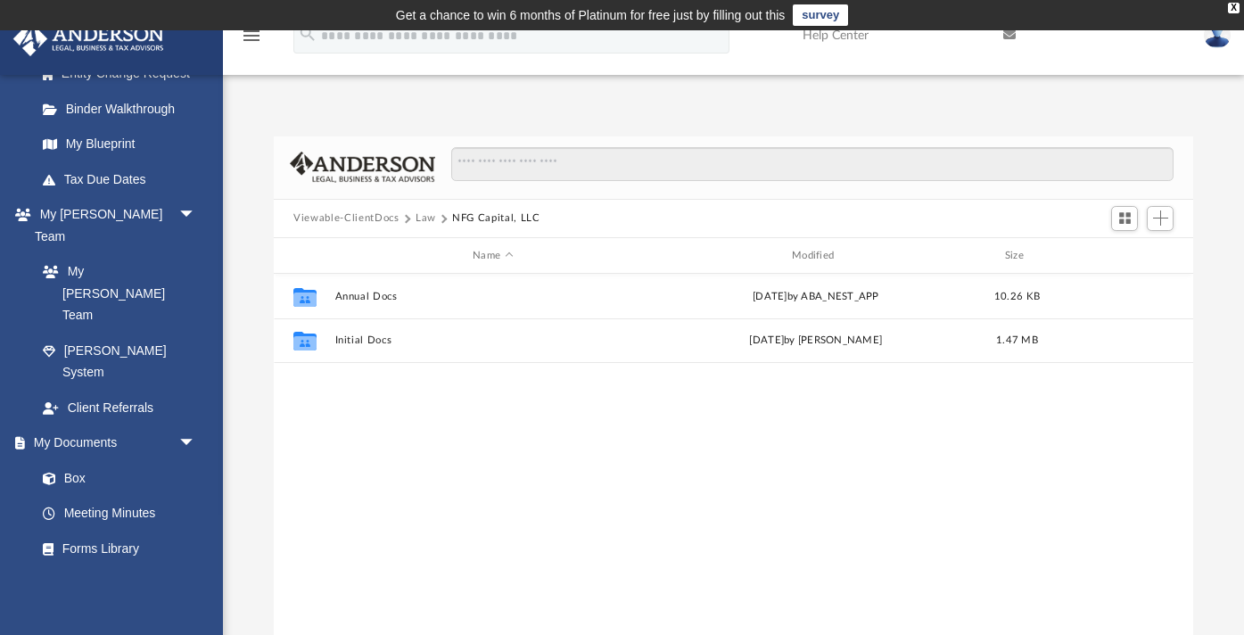
click at [424, 217] on button "Law" at bounding box center [426, 218] width 21 height 16
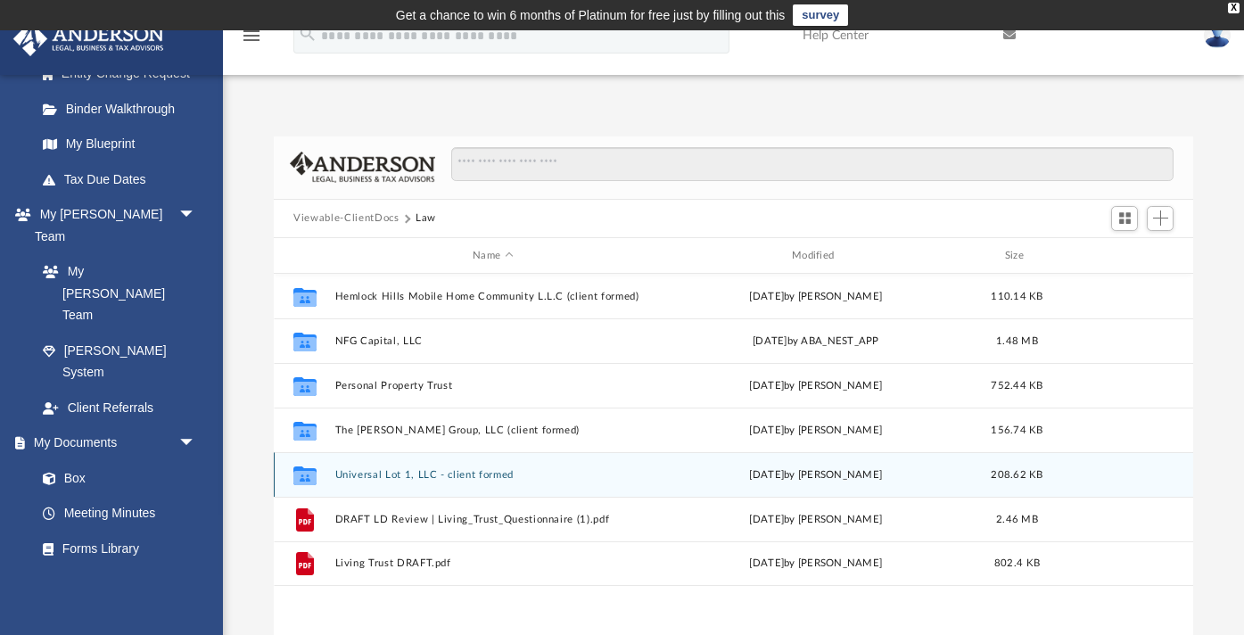
click at [383, 476] on button "Universal Lot 1, LLC - client formed" at bounding box center [493, 475] width 316 height 12
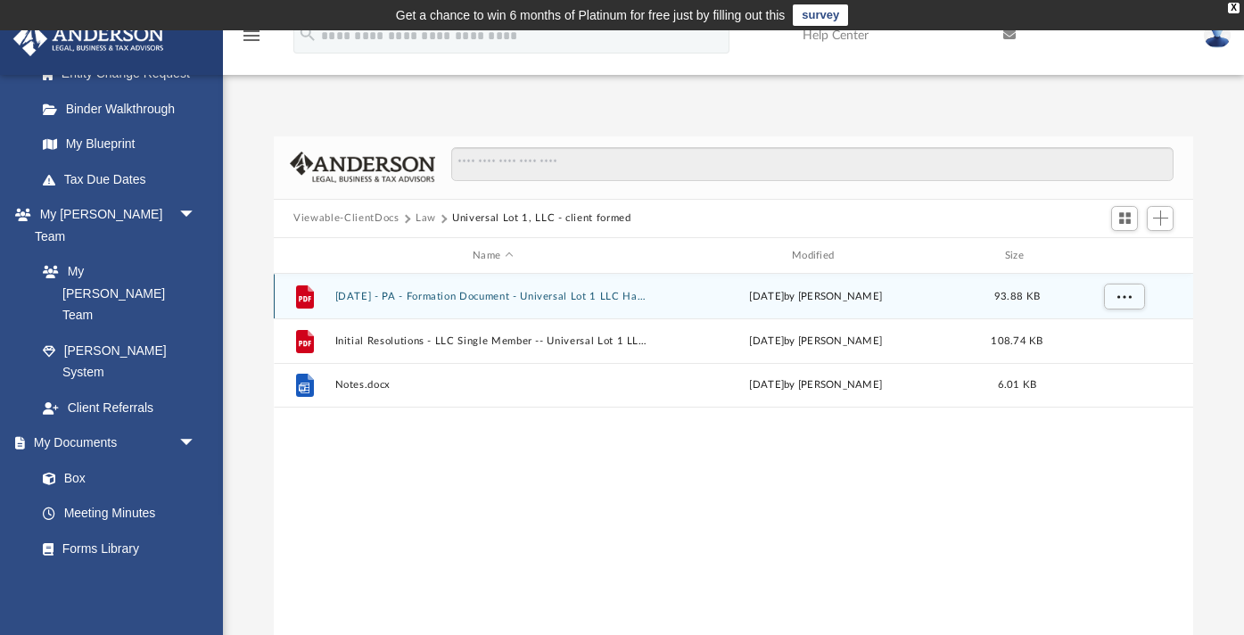
click at [427, 299] on button "5-3-24 - PA - Formation Document - Universal Lot 1 LLC Happy Letter .pdf" at bounding box center [493, 297] width 316 height 12
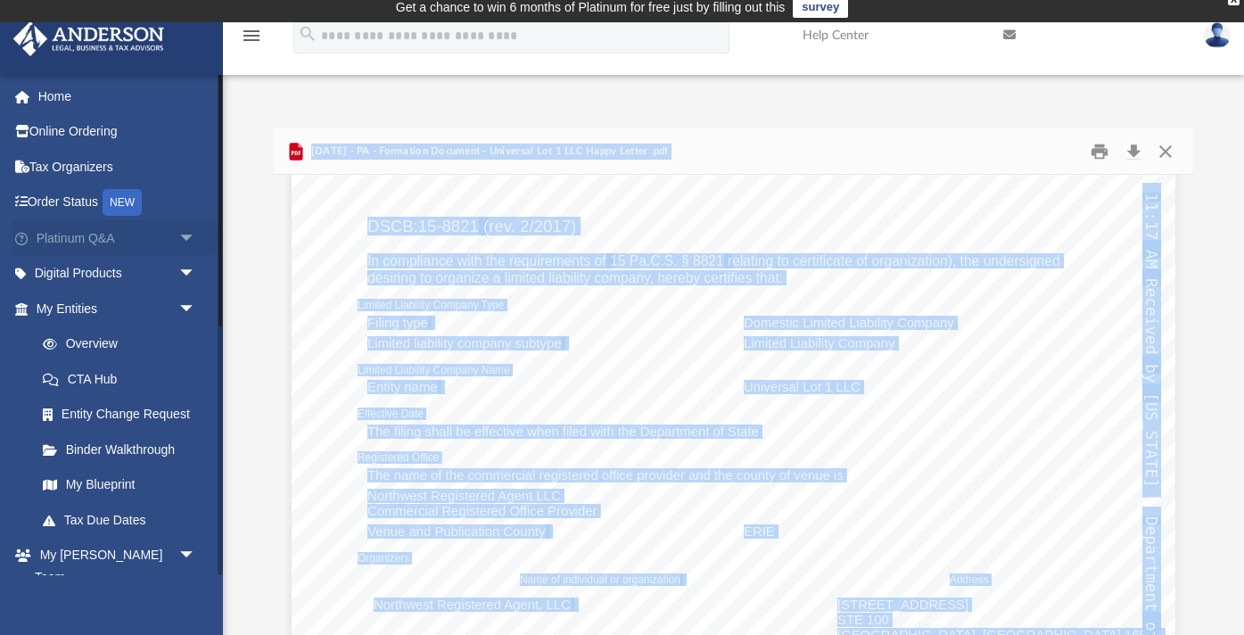
click at [178, 235] on span "arrow_drop_down" at bounding box center [196, 238] width 36 height 37
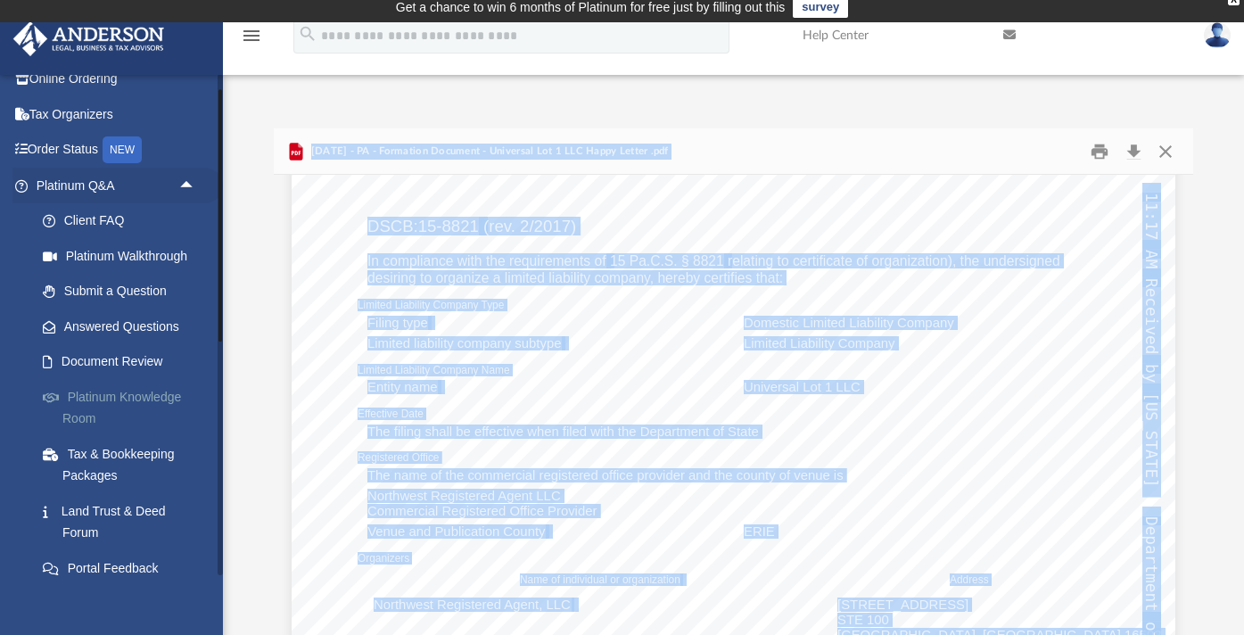
scroll to position [47, 0]
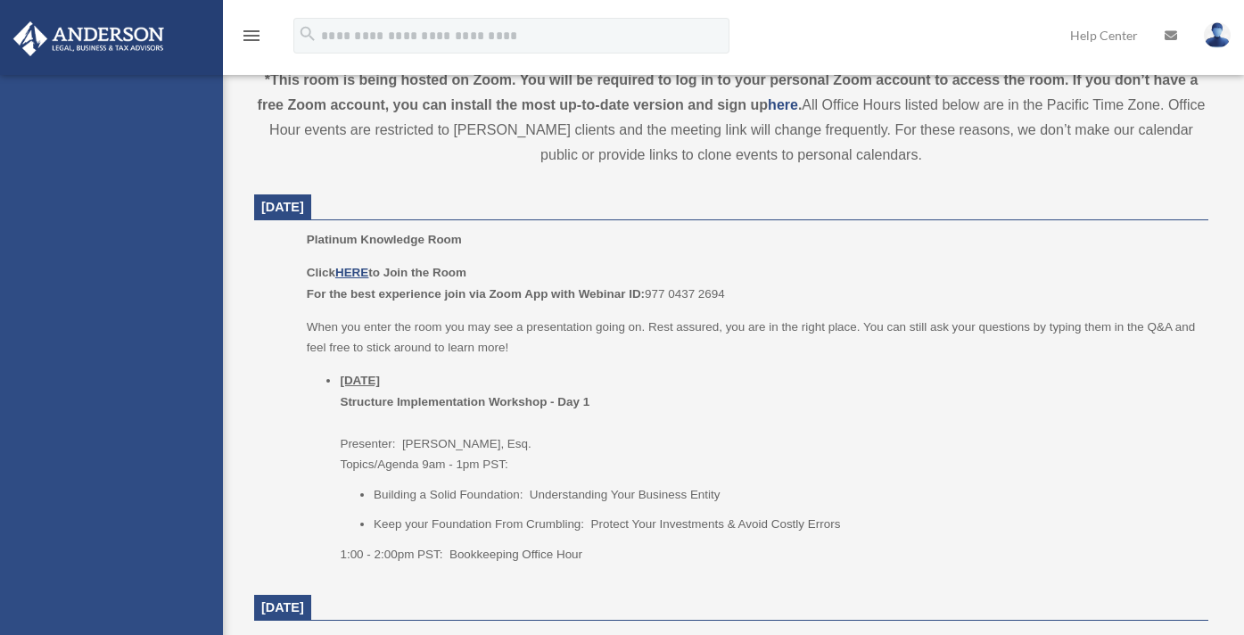
scroll to position [663, 0]
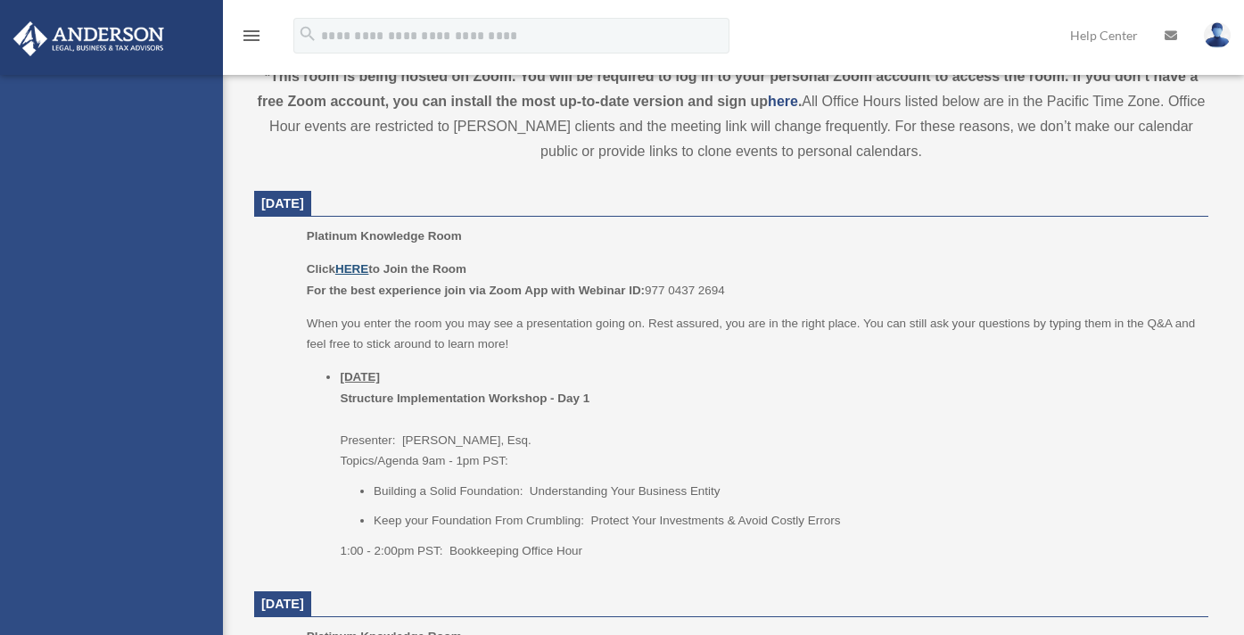
click at [357, 266] on u "HERE" at bounding box center [351, 268] width 33 height 13
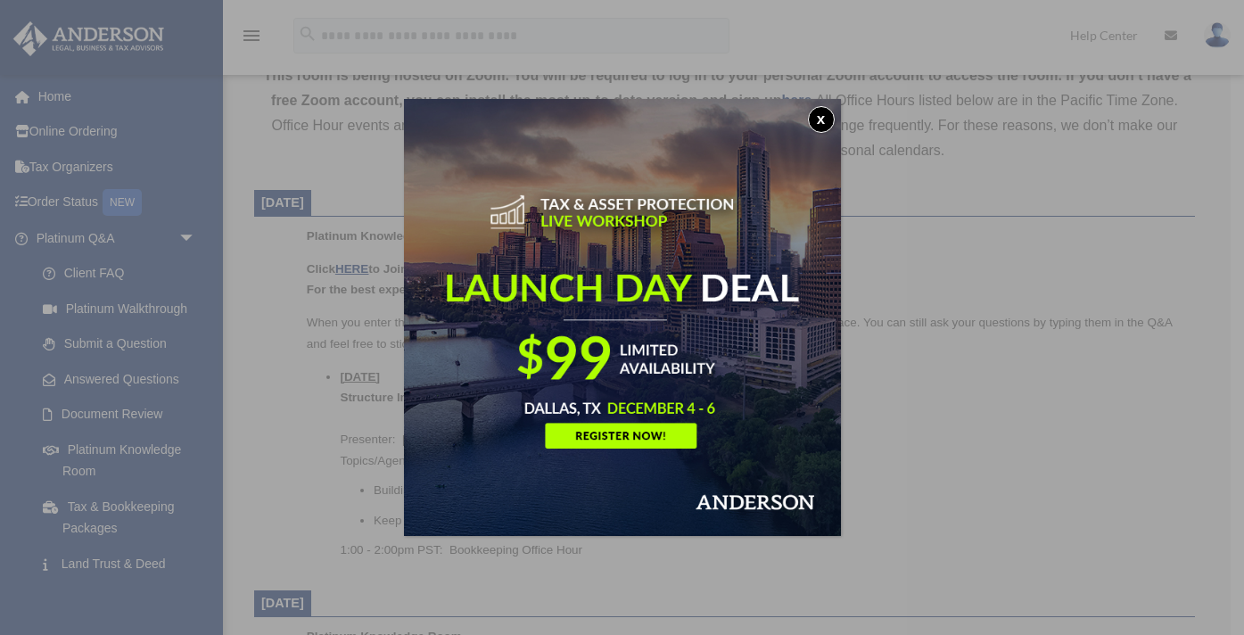
click at [821, 120] on button "x" at bounding box center [821, 119] width 27 height 27
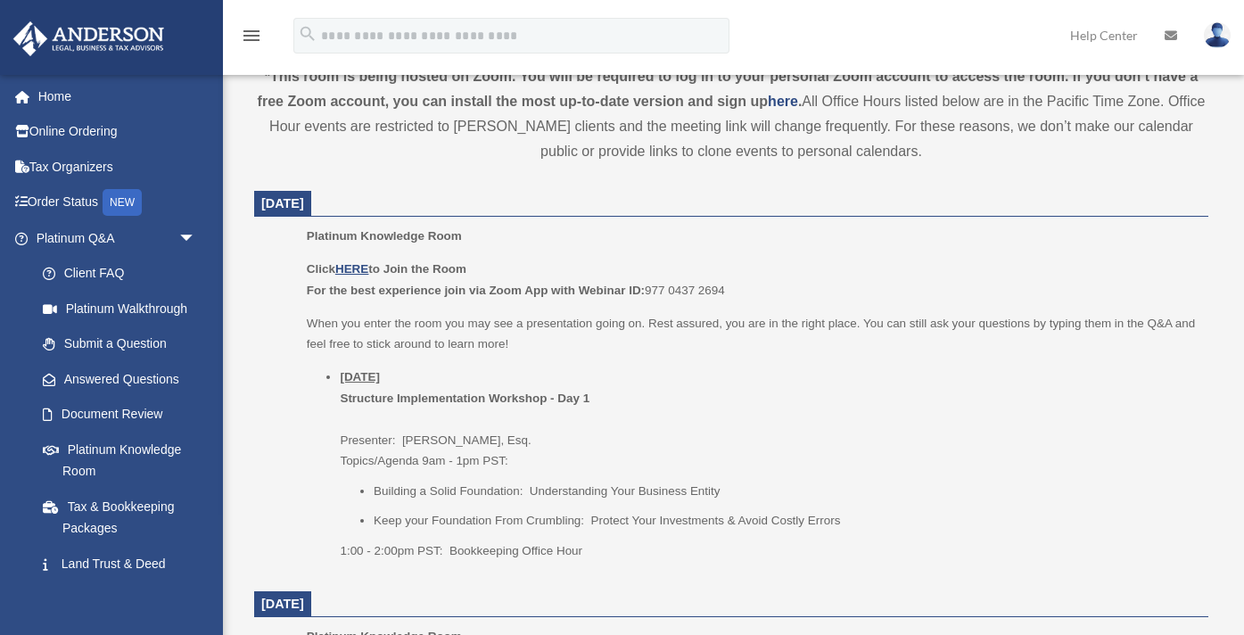
click at [365, 458] on li "[DATE] Structure Implementation Workshop - Day 1 Presenter: [PERSON_NAME], Esq.…" at bounding box center [768, 464] width 856 height 194
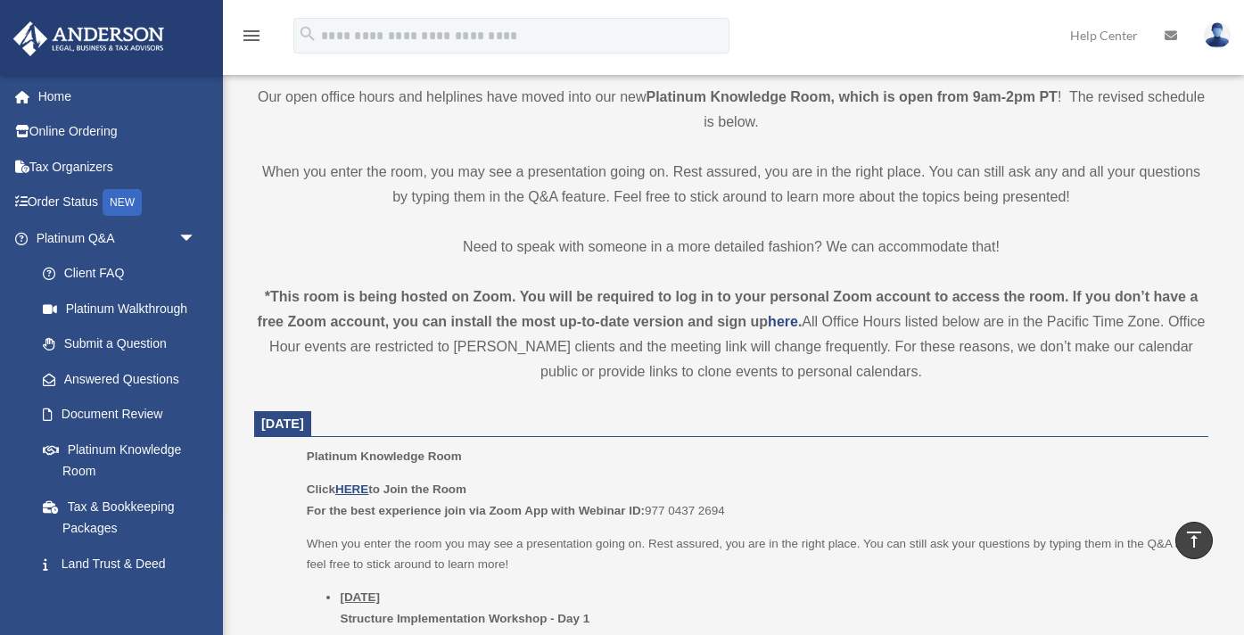
scroll to position [440, 0]
